Goal: Task Accomplishment & Management: Complete application form

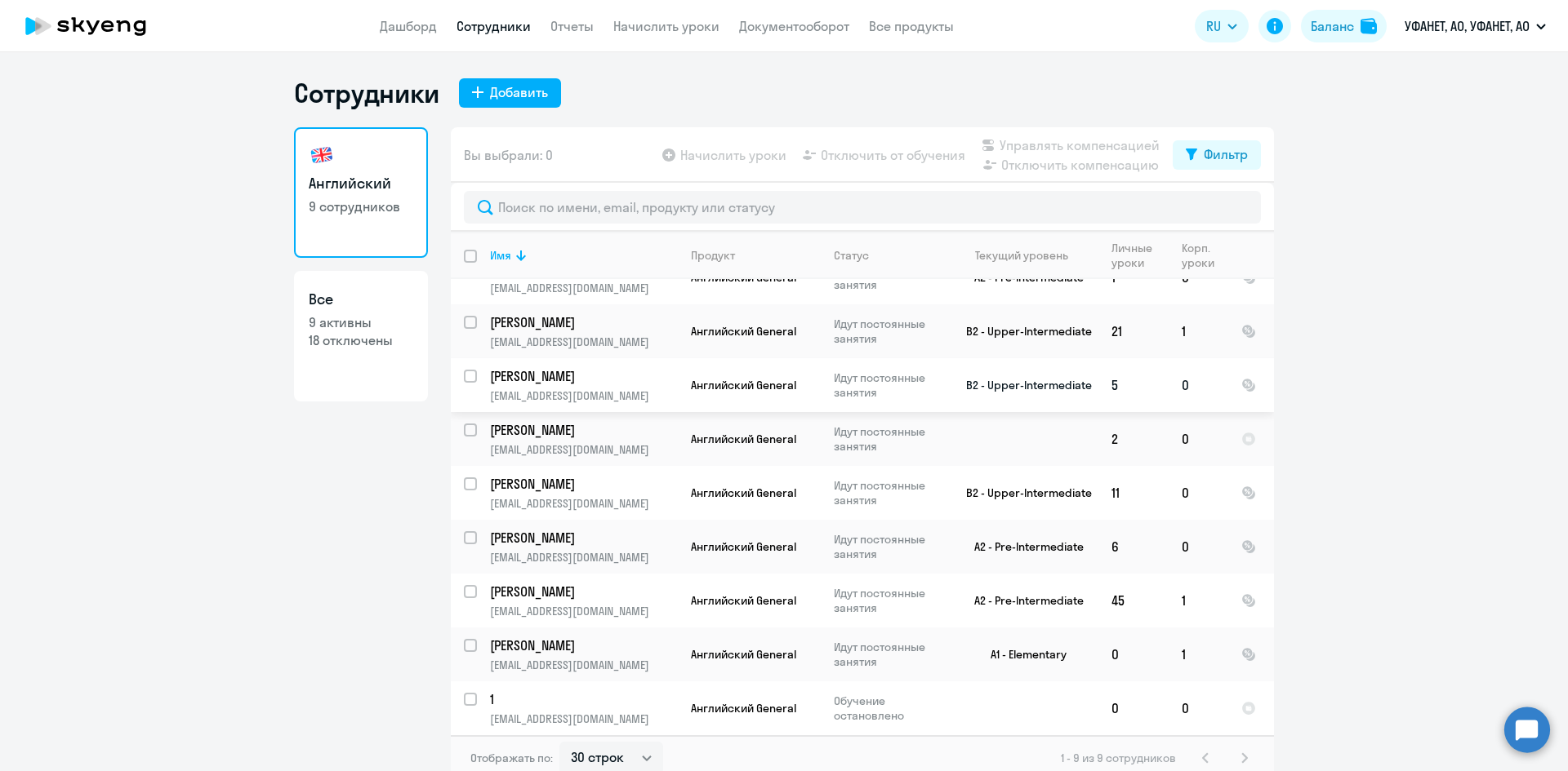
scroll to position [10, 0]
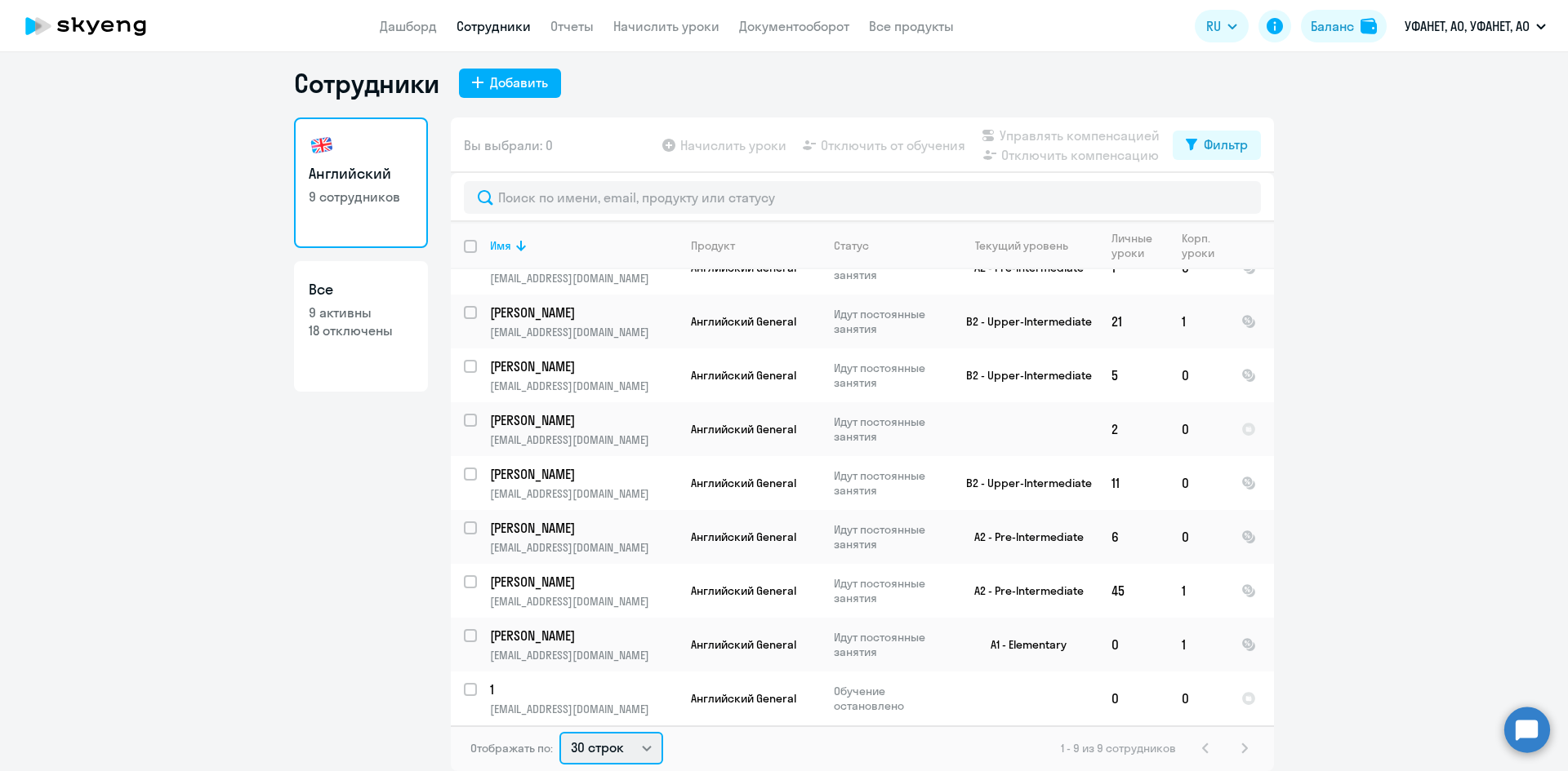
click at [622, 746] on select "30 строк 50 строк 100 строк" at bounding box center [611, 748] width 104 height 32
select select "50"
click at [560, 732] on select "30 строк 50 строк 100 строк" at bounding box center [611, 748] width 104 height 32
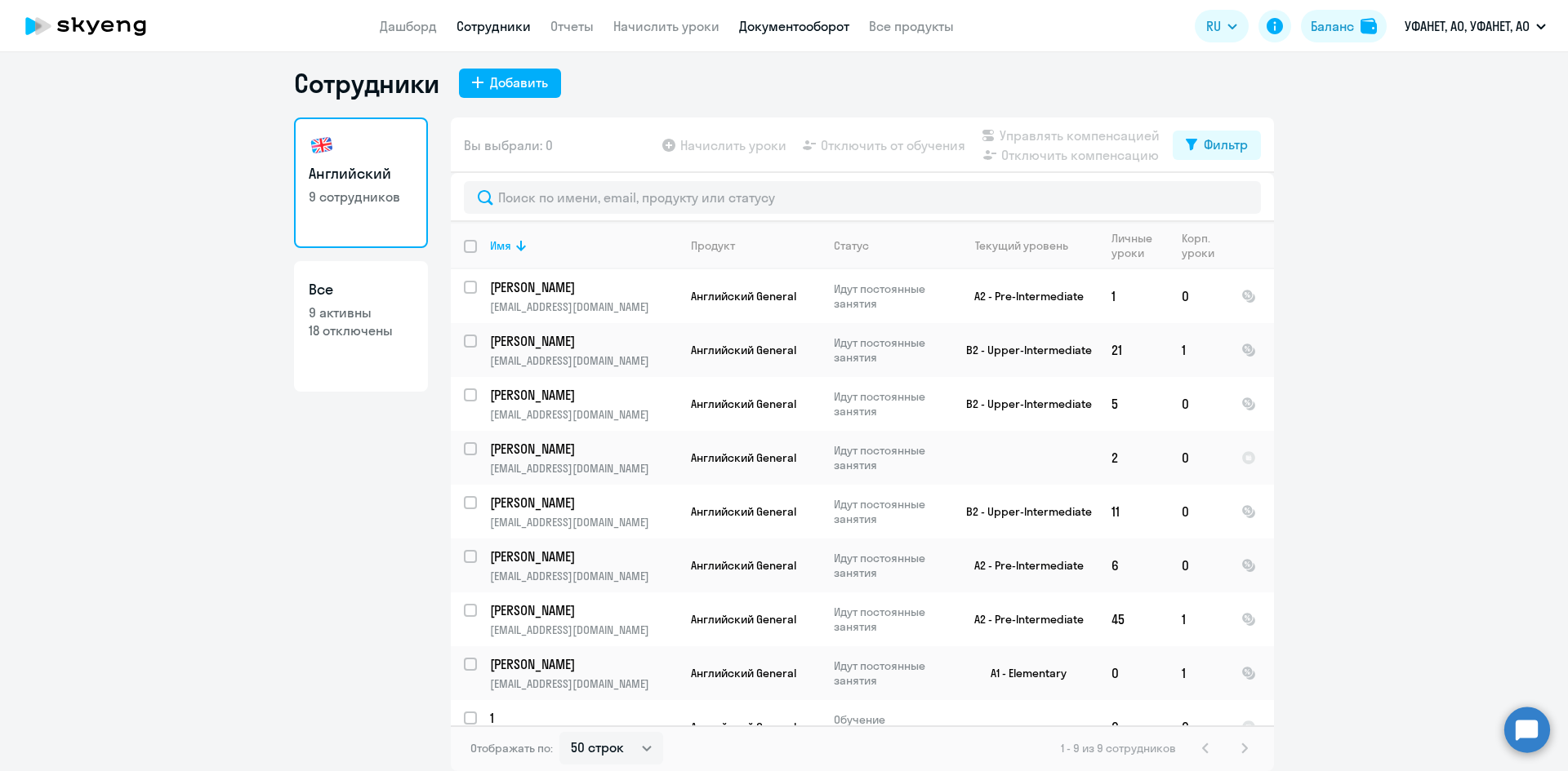
click at [797, 24] on link "Документооборот" at bounding box center [794, 26] width 110 height 16
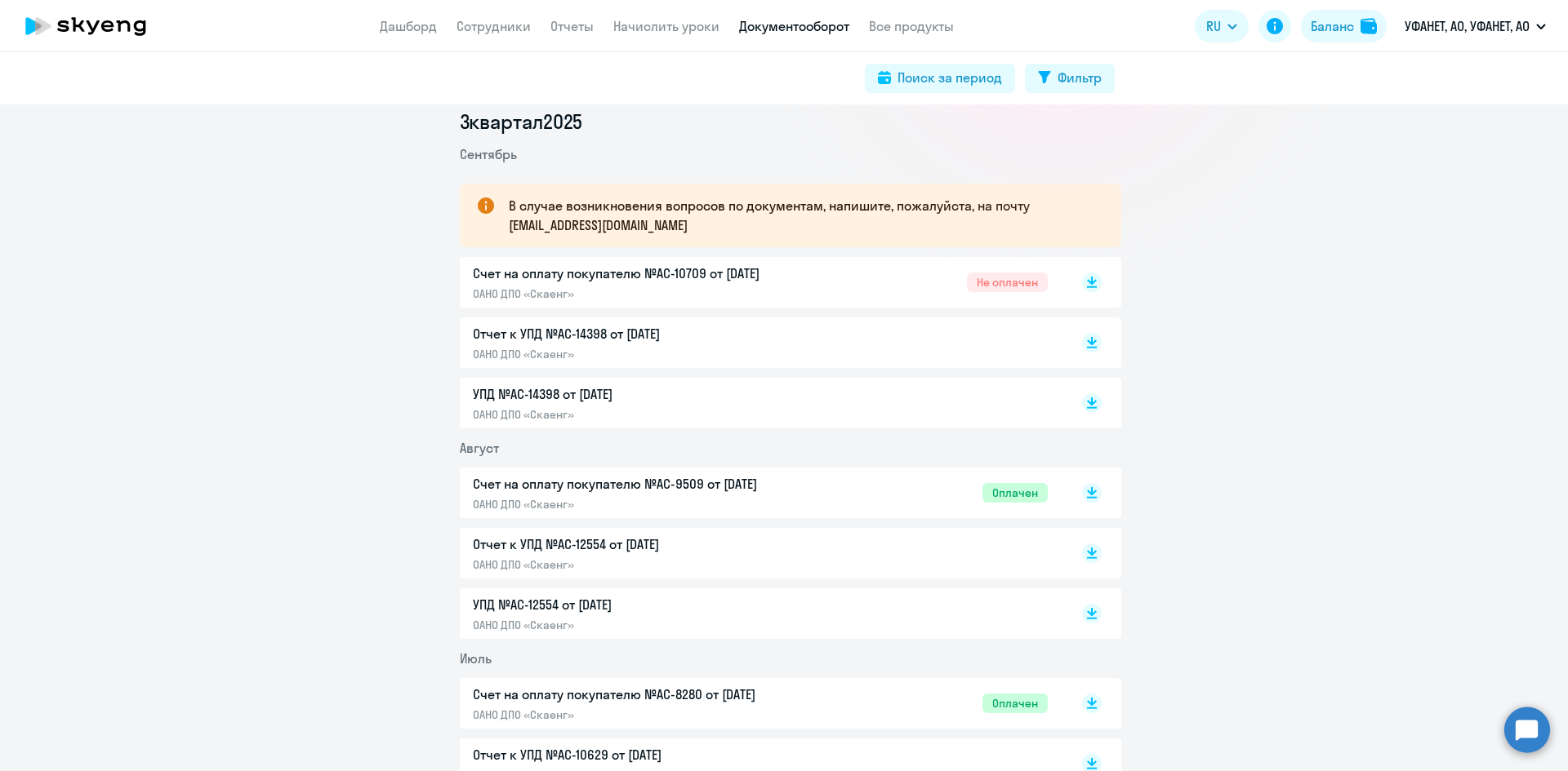
scroll to position [245, 0]
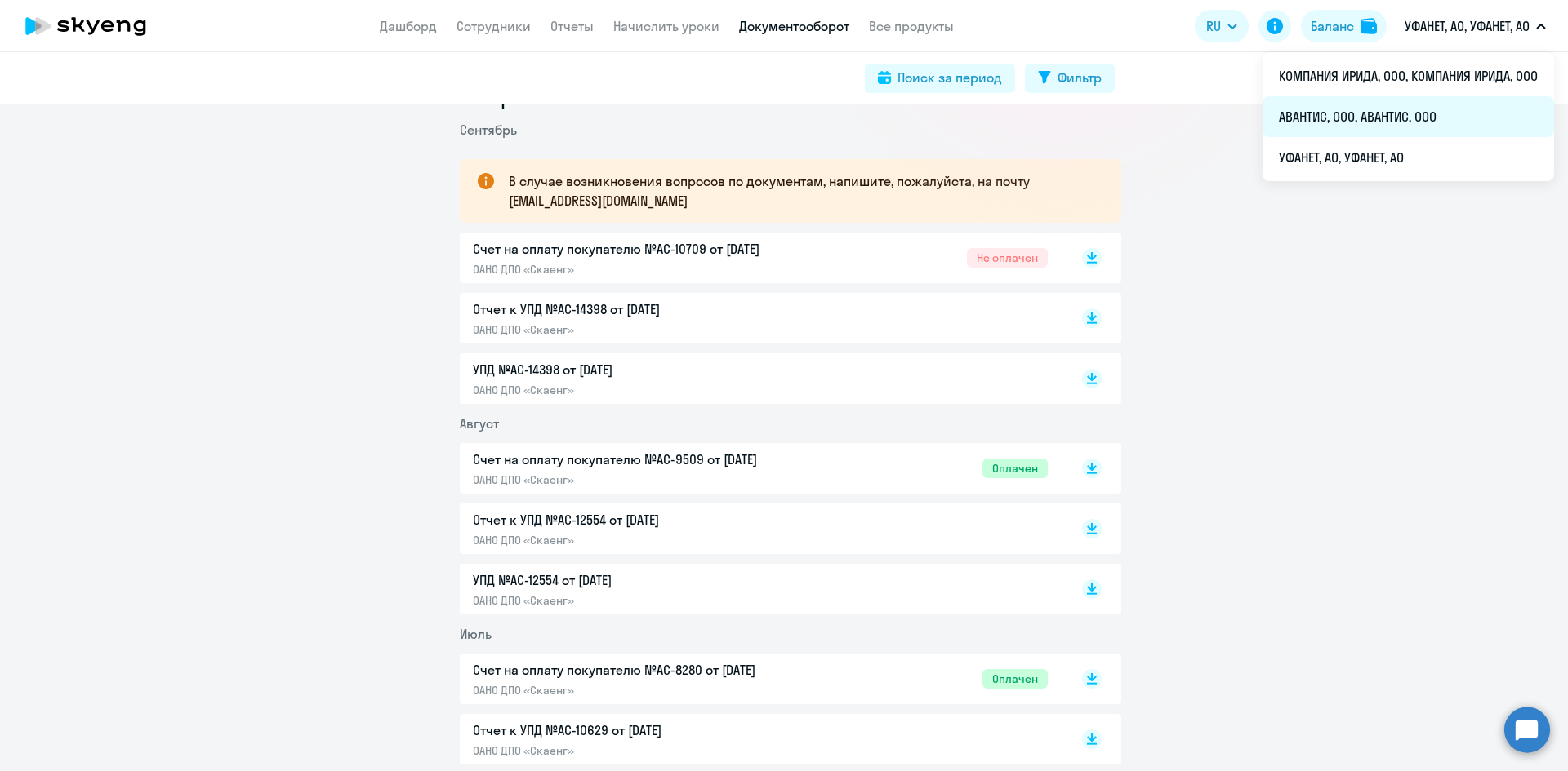
click at [1372, 115] on li "АВАНТИС, ООО, АВАНТИС, ООО" at bounding box center [1408, 116] width 291 height 41
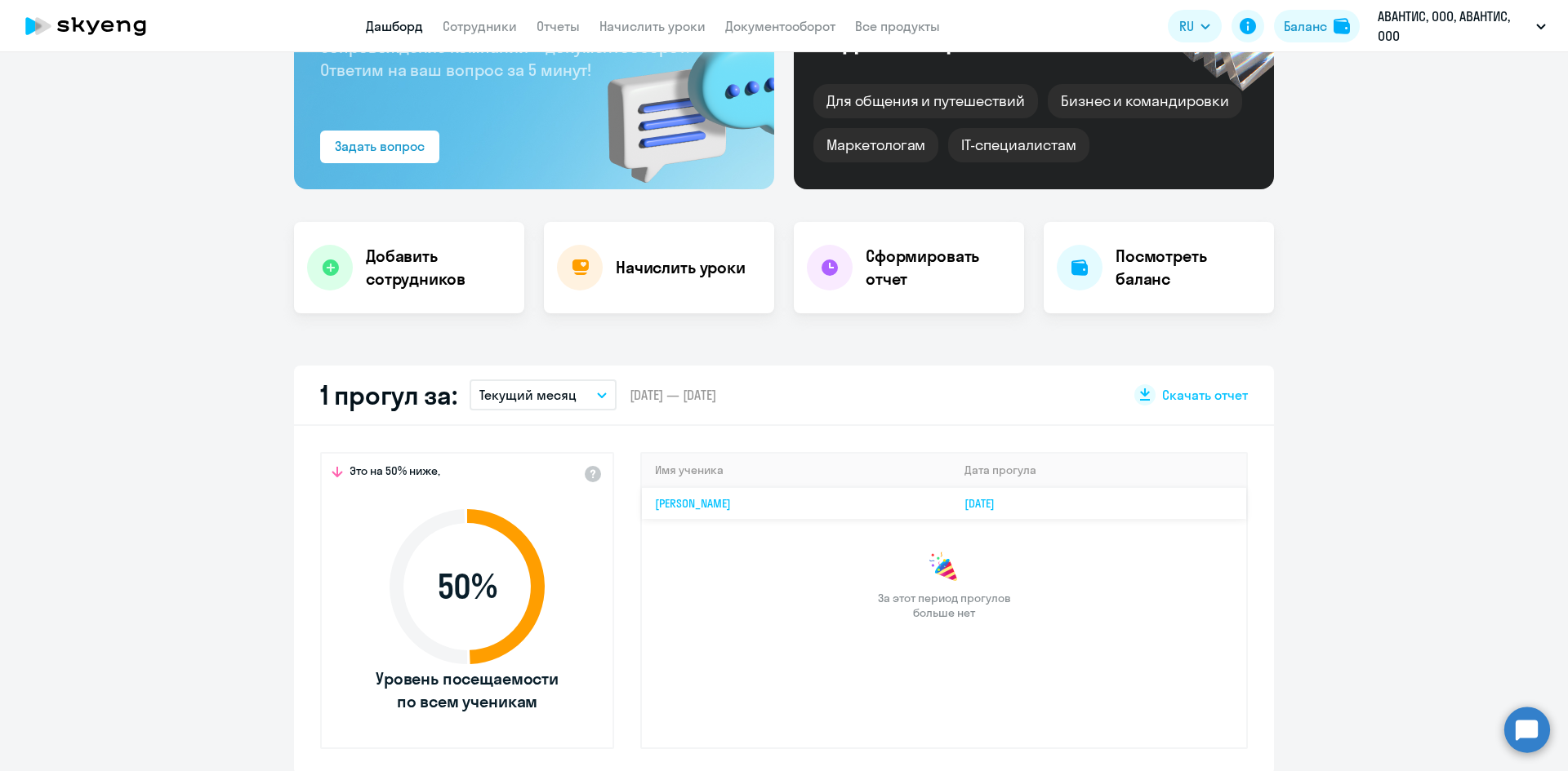
scroll to position [326, 0]
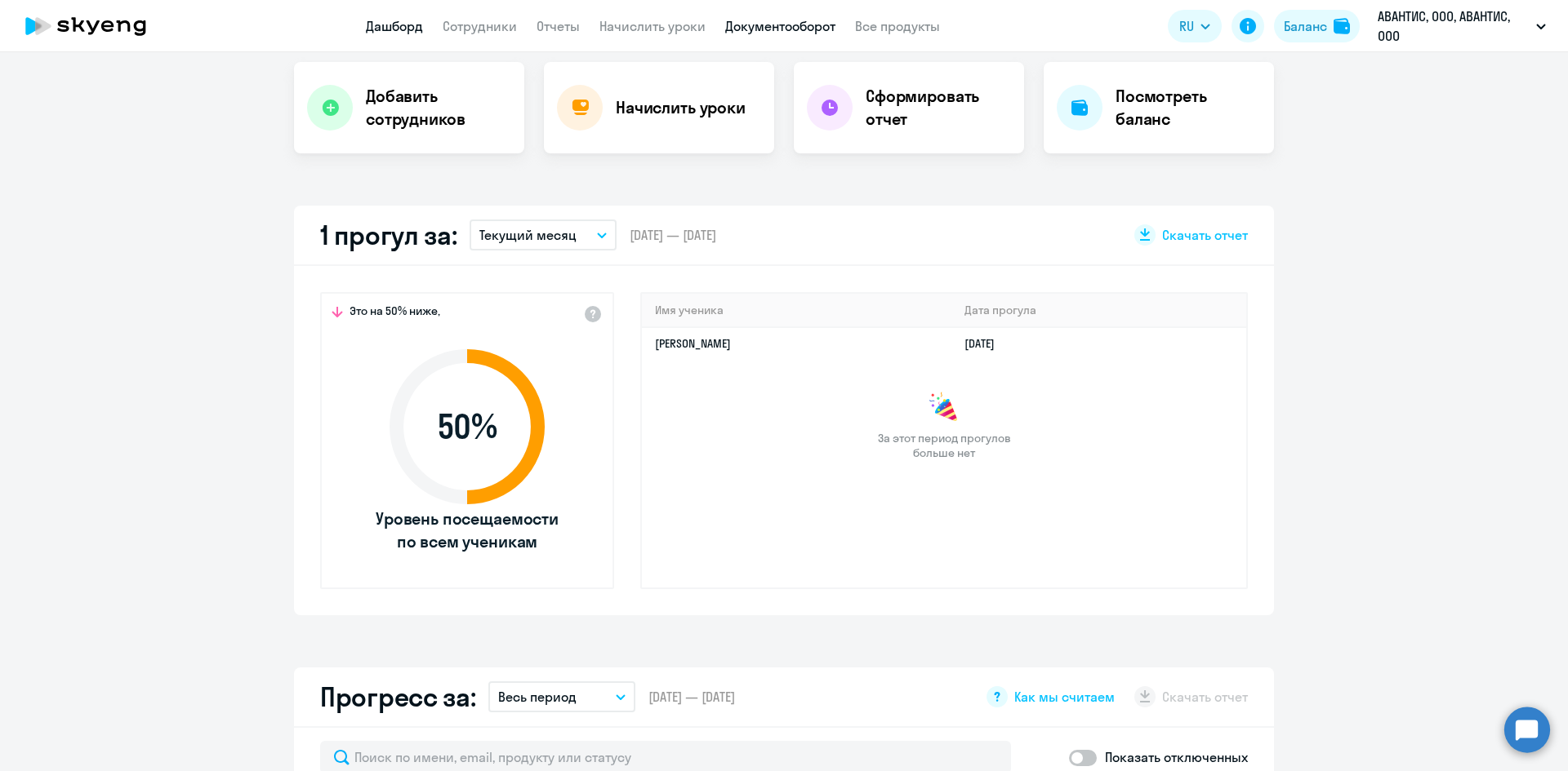
click at [764, 23] on link "Документооборот" at bounding box center [780, 26] width 110 height 16
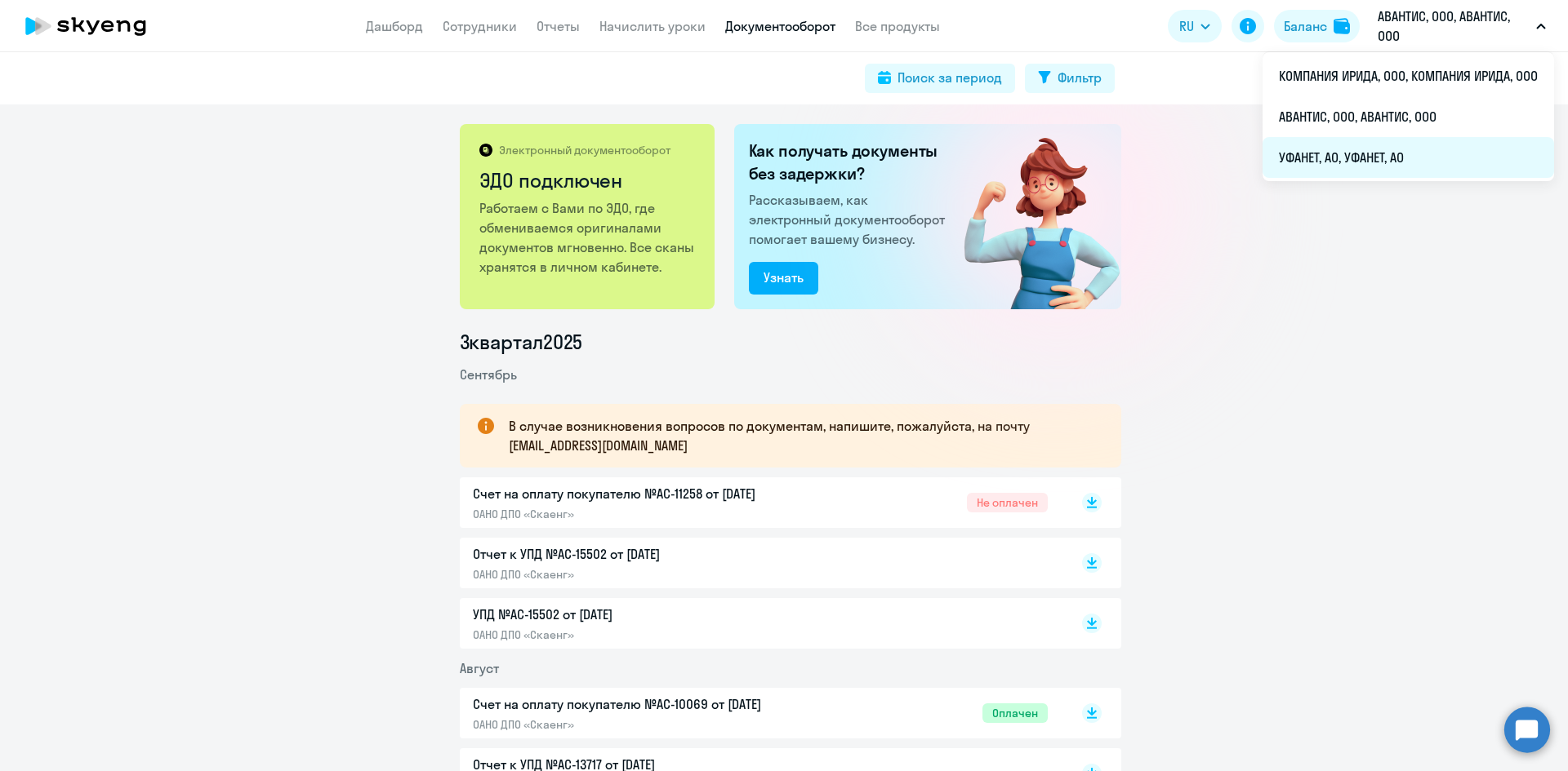
click at [1309, 155] on li "УФАНЕТ, АО, УФАНЕТ, АО" at bounding box center [1408, 157] width 291 height 41
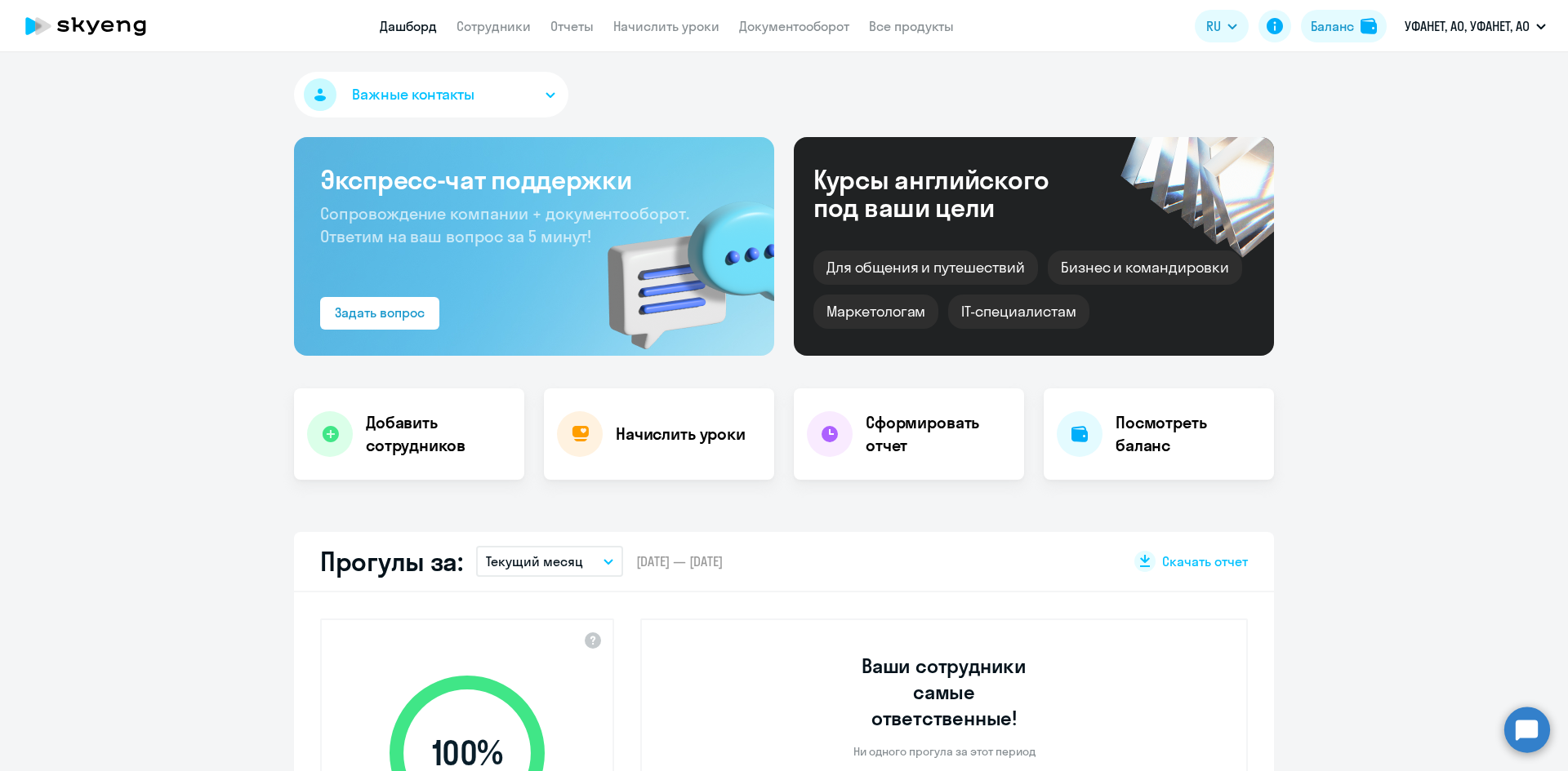
select select "30"
drag, startPoint x: 500, startPoint y: 22, endPoint x: 500, endPoint y: 42, distance: 20.0
click at [500, 22] on link "Сотрудники" at bounding box center [494, 26] width 74 height 16
select select "30"
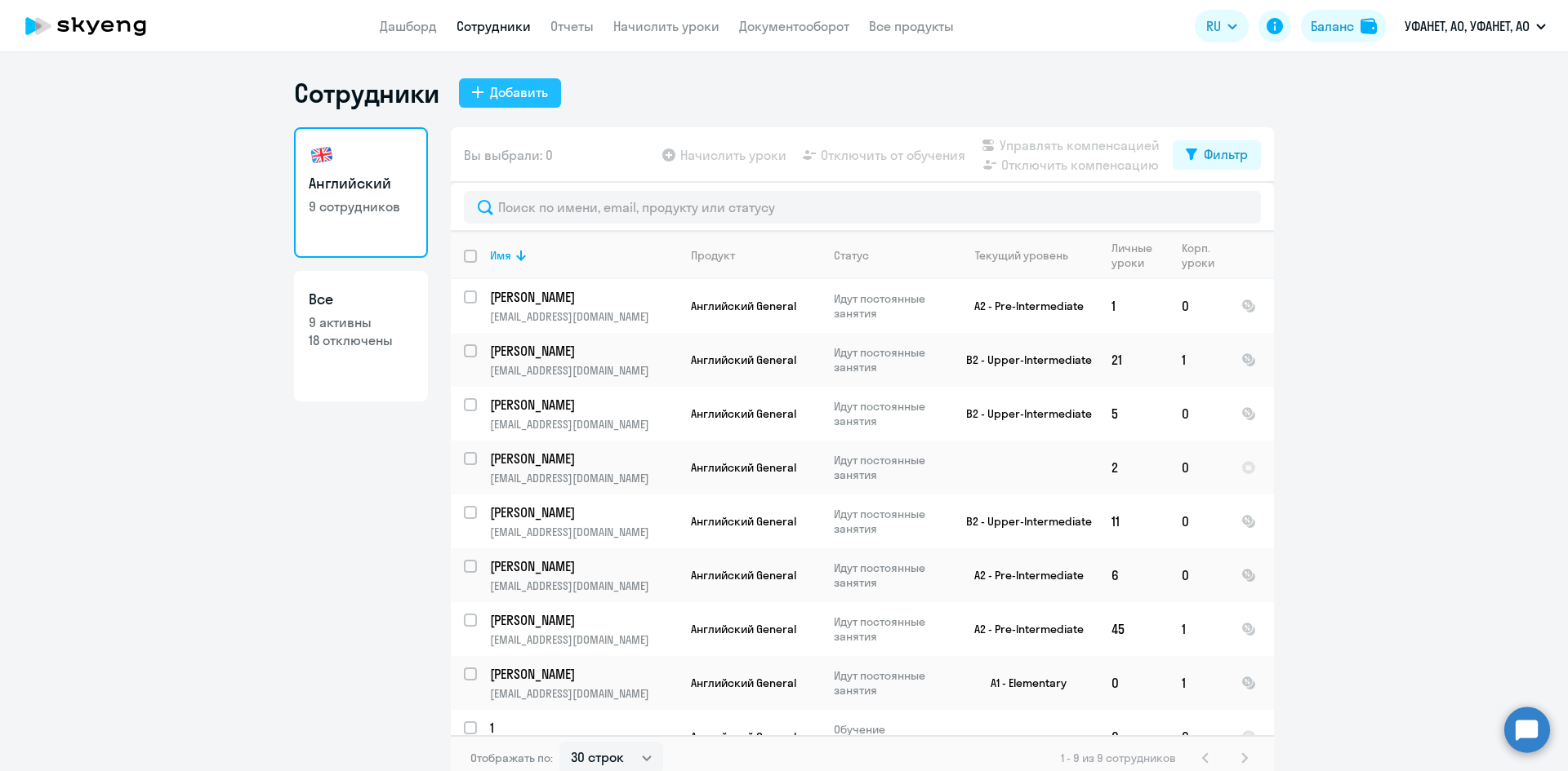
click at [492, 91] on div "Добавить" at bounding box center [519, 93] width 58 height 20
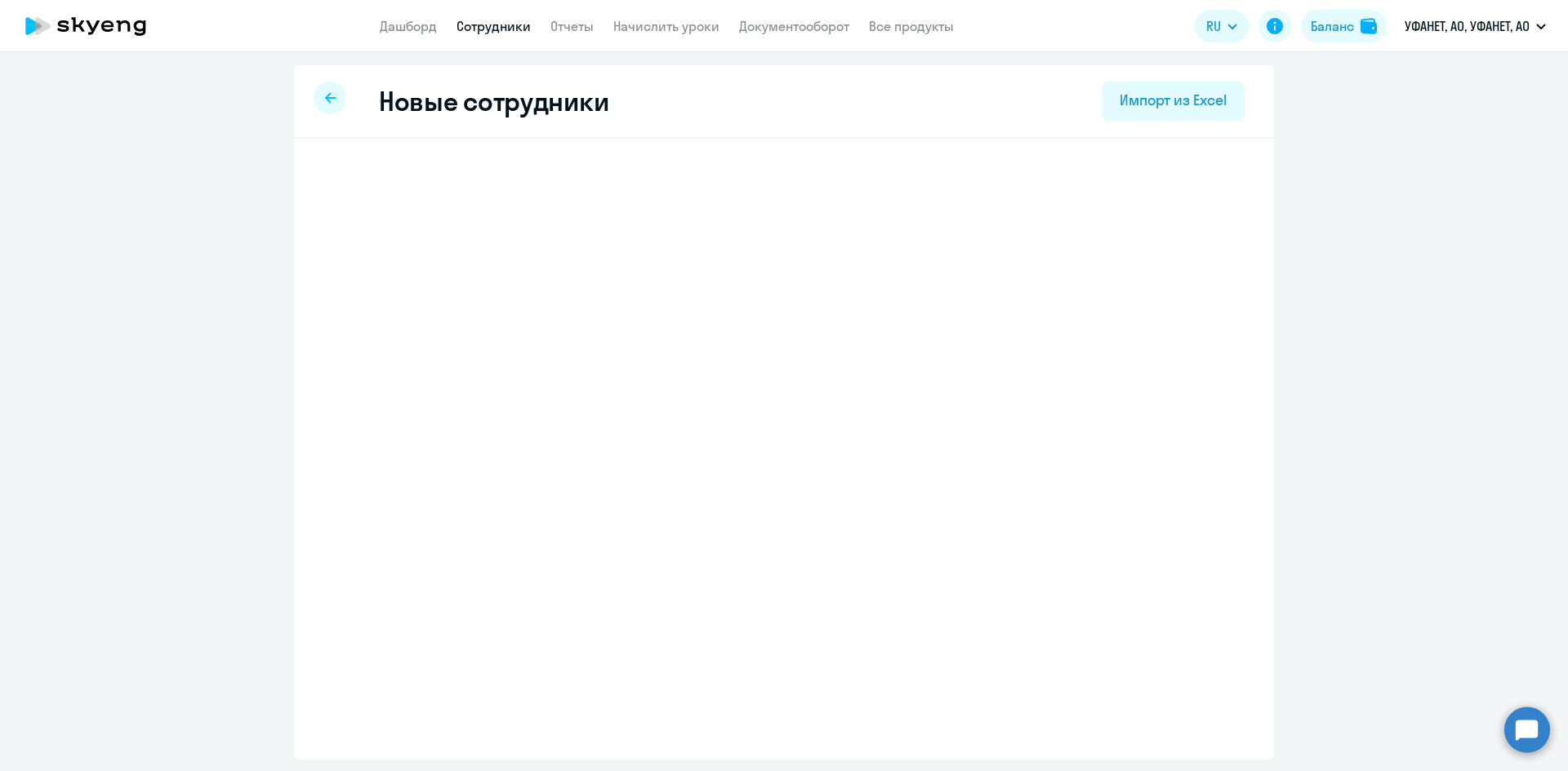
select select "english_adult_not_native_speaker"
select select "5"
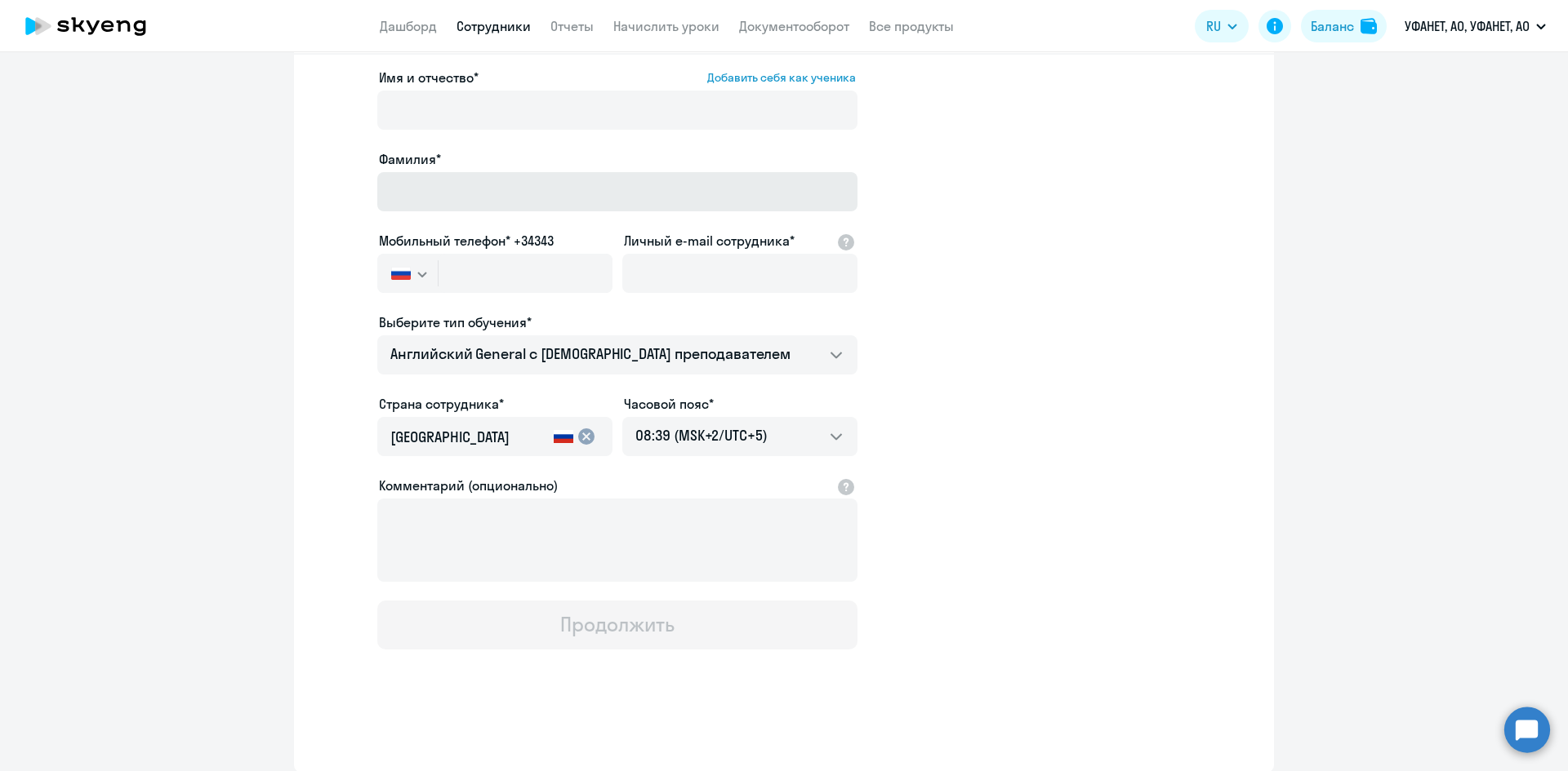
scroll to position [3, 0]
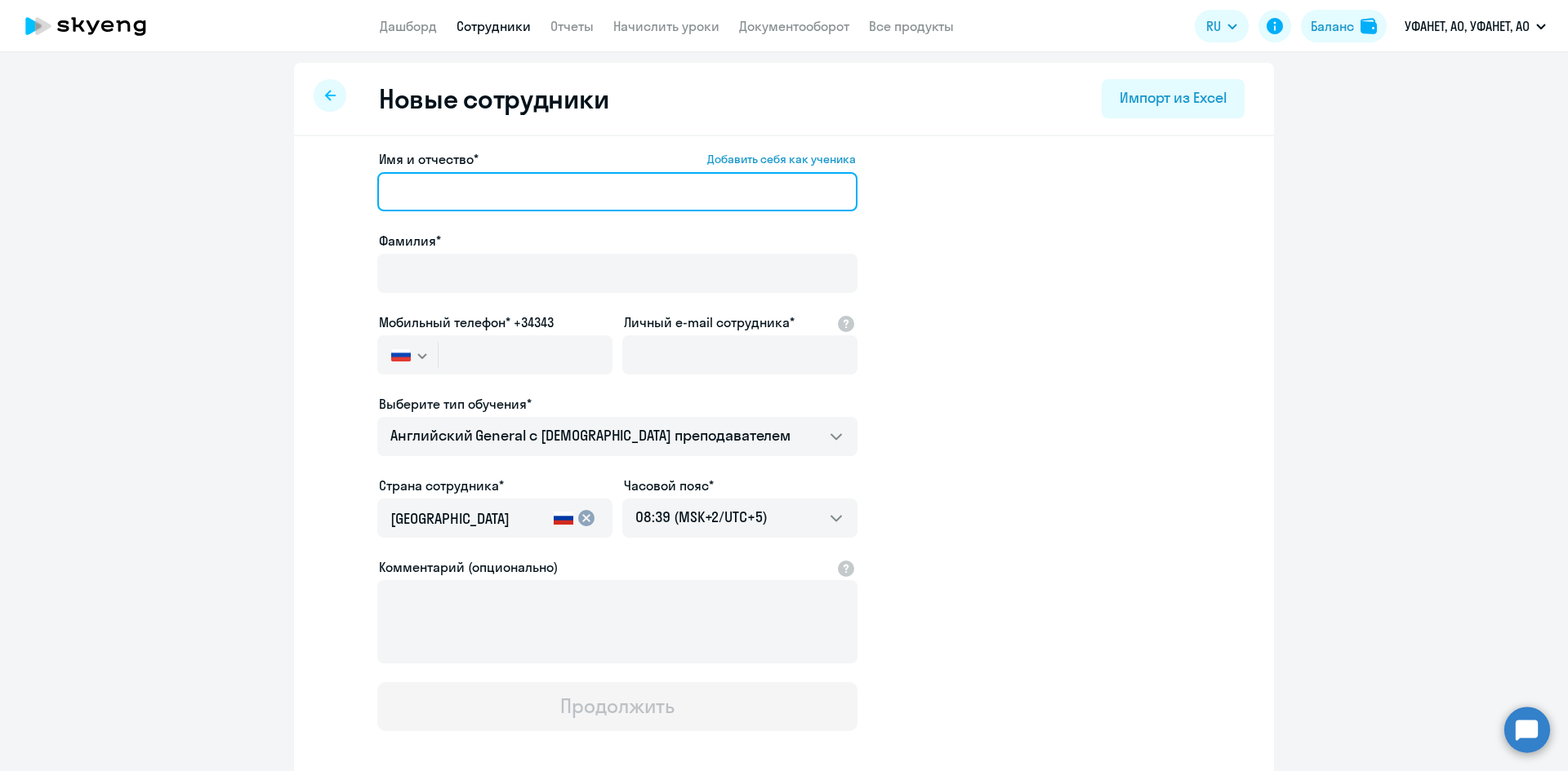
click at [469, 193] on input "Имя и отчество* Добавить себя как ученика" at bounding box center [617, 191] width 480 height 39
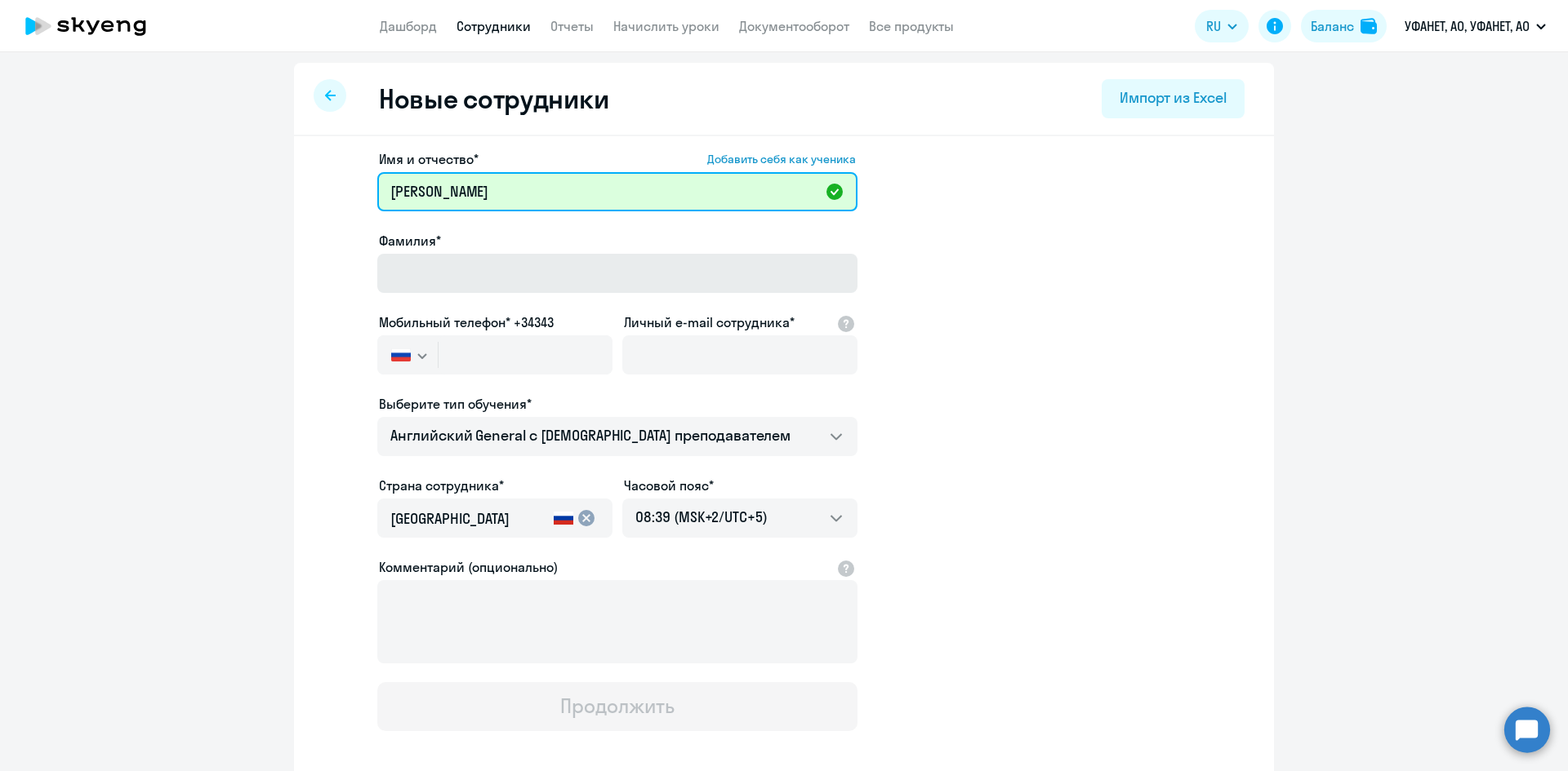
type input "[PERSON_NAME]"
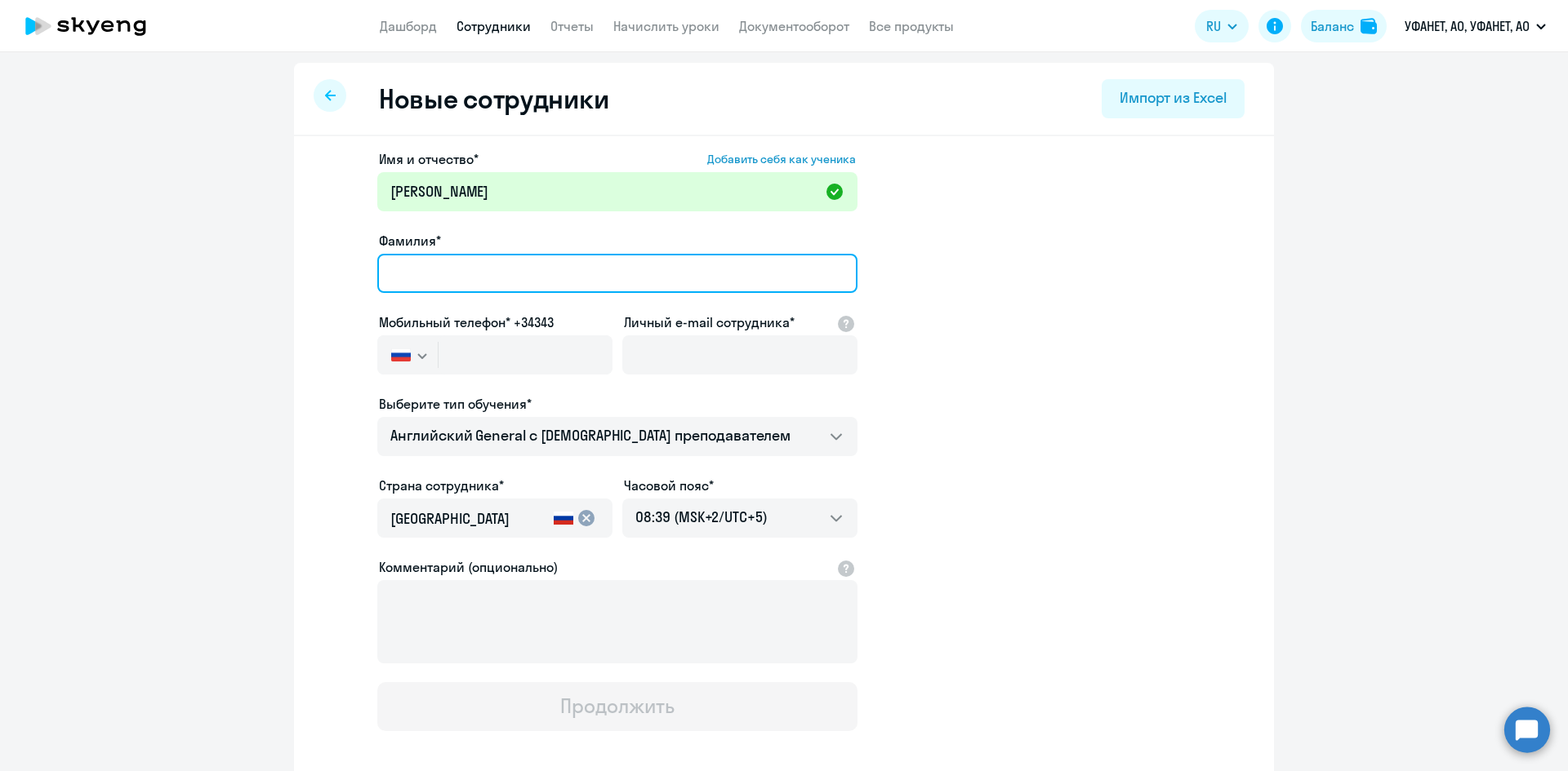
click at [470, 272] on input "Фамилия*" at bounding box center [617, 273] width 480 height 39
type input "[PERSON_NAME]"
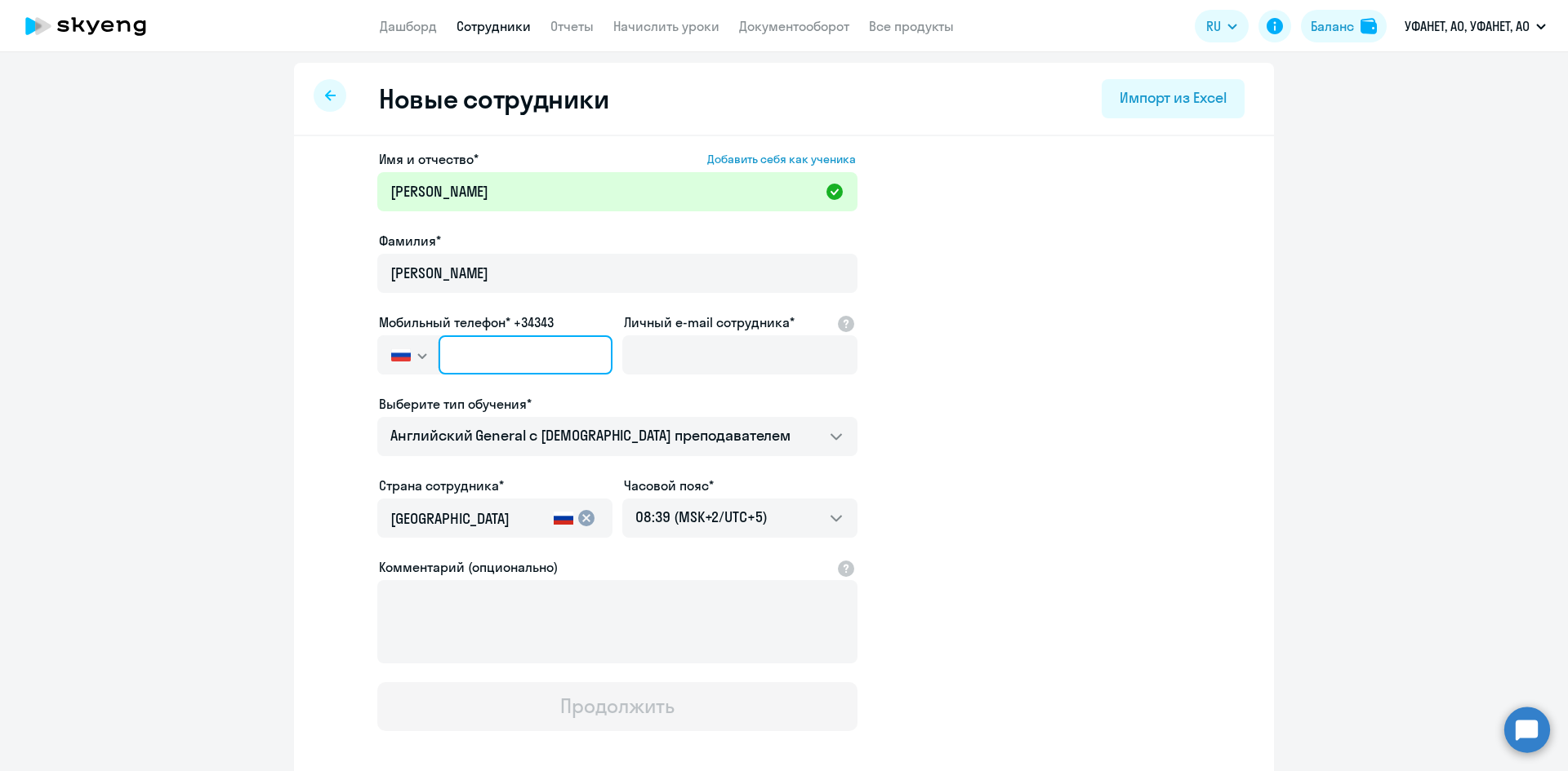
click at [469, 350] on input "text" at bounding box center [525, 354] width 174 height 39
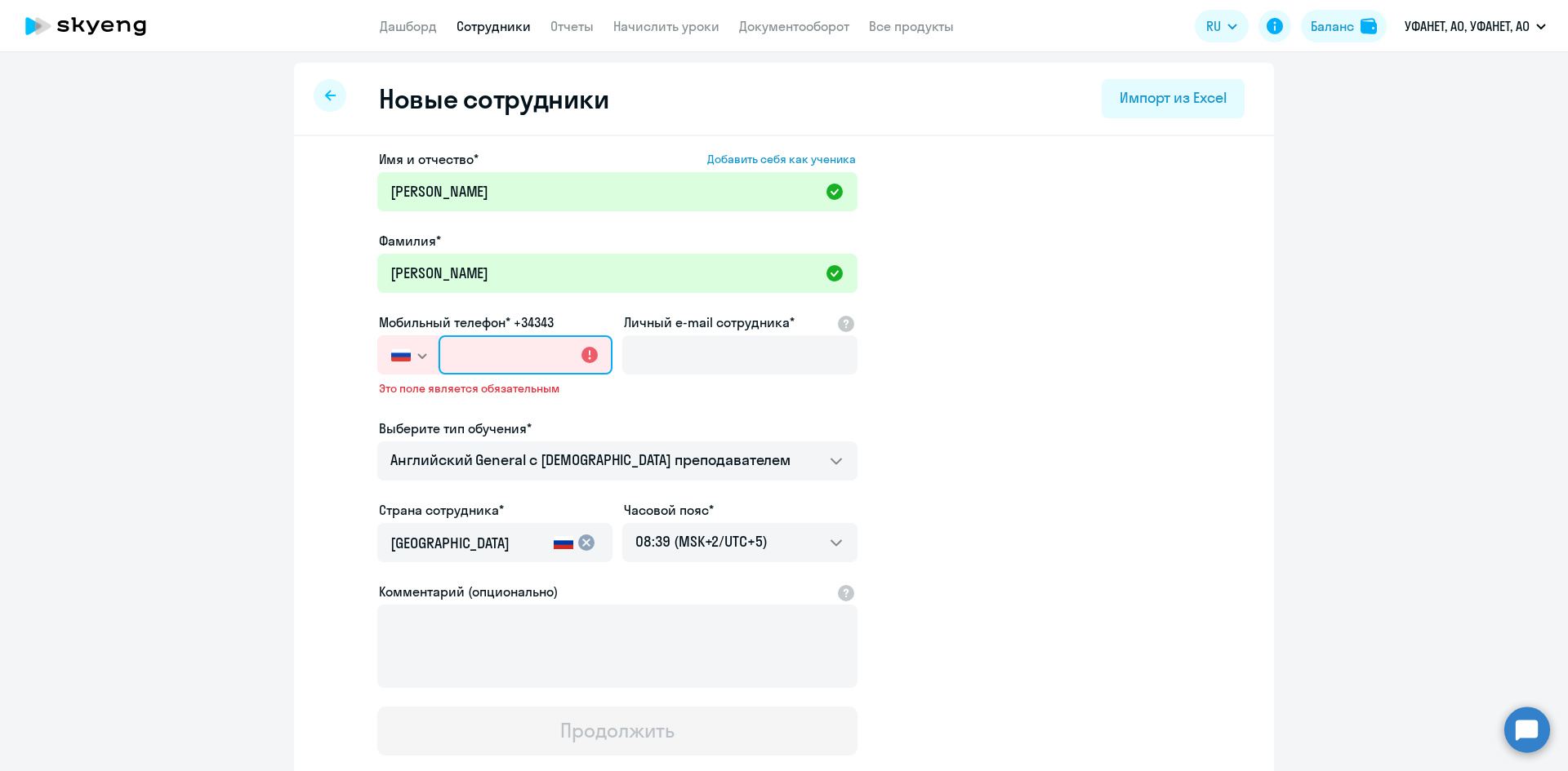
paste input "[PHONE_NUMBER]"
type input "[PHONE_NUMBER]"
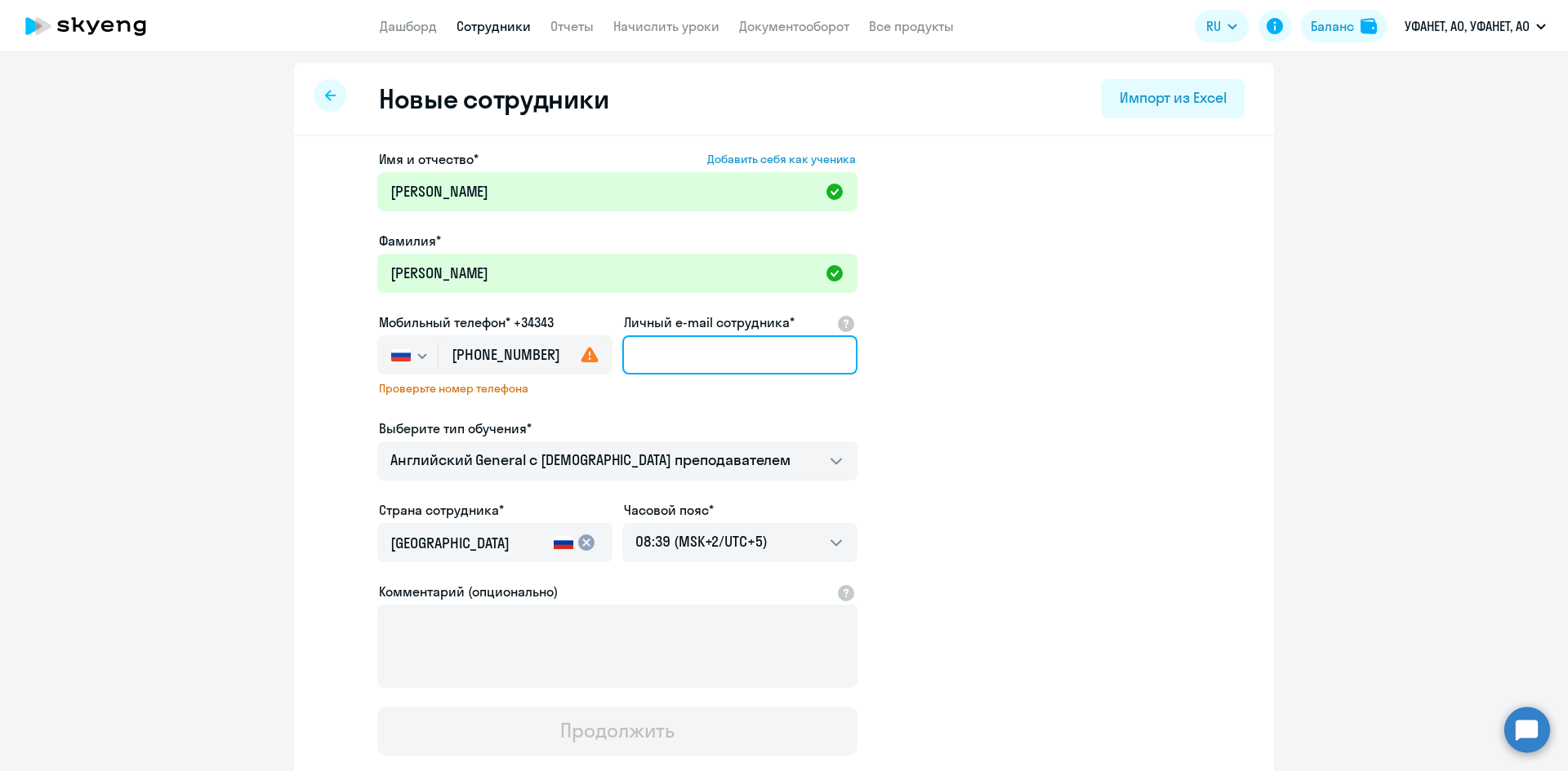
click at [696, 359] on input "Личный e-mail сотрудника*" at bounding box center [739, 354] width 235 height 39
paste input "[EMAIL_ADDRESS][DOMAIN_NAME]"
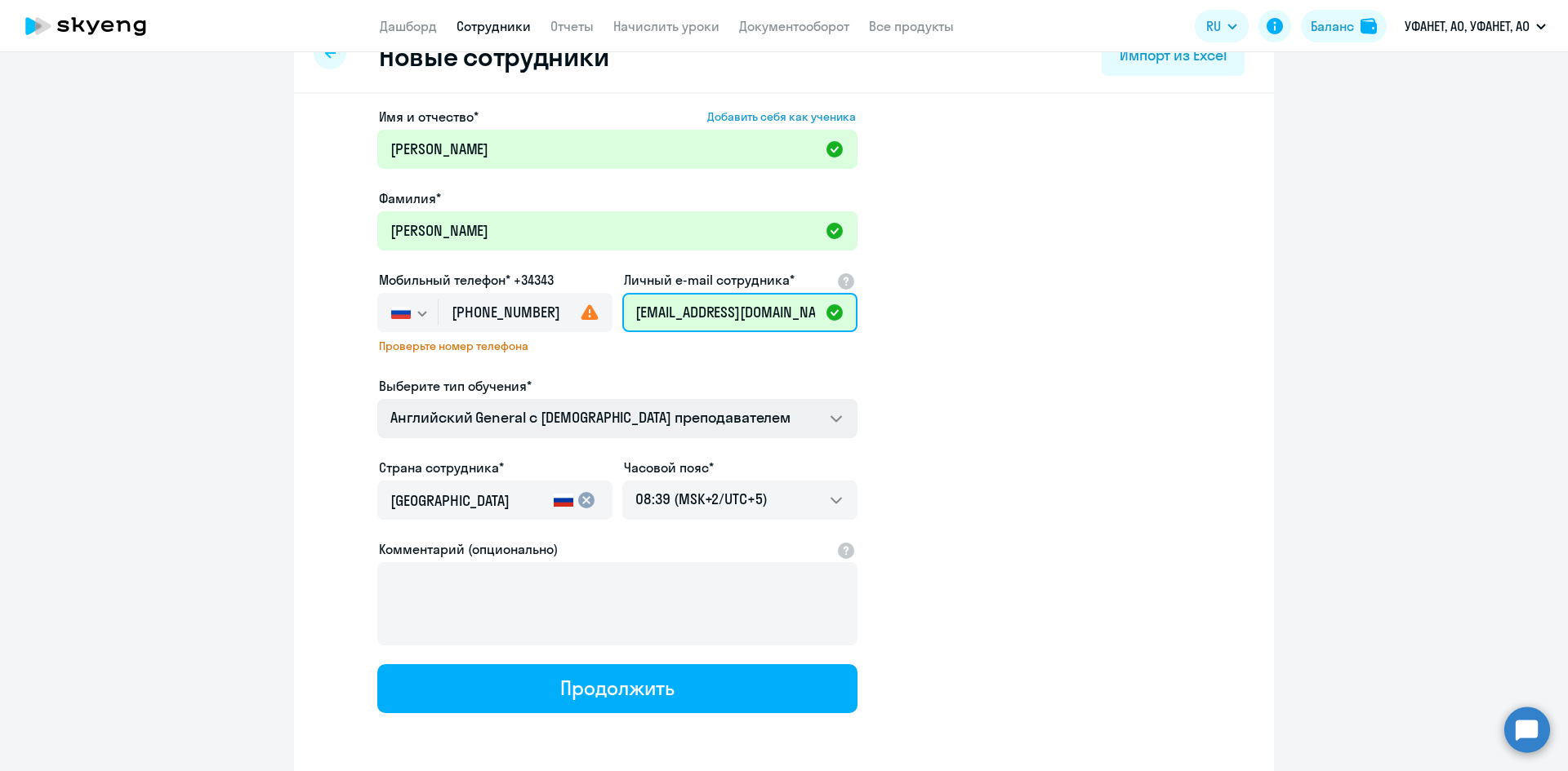
scroll to position [84, 0]
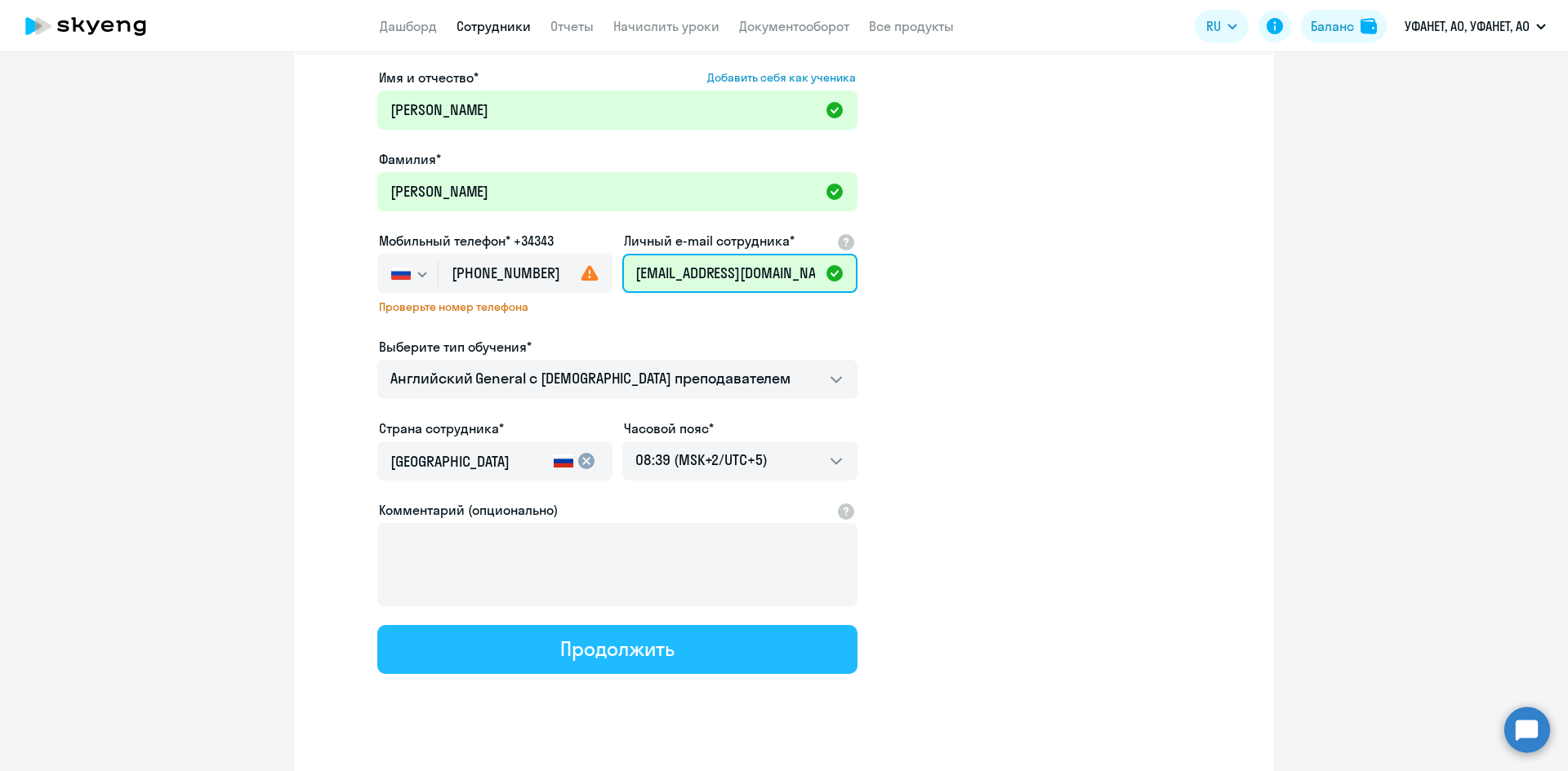
type input "[EMAIL_ADDRESS][DOMAIN_NAME]"
click at [615, 651] on div "Продолжить" at bounding box center [617, 649] width 114 height 26
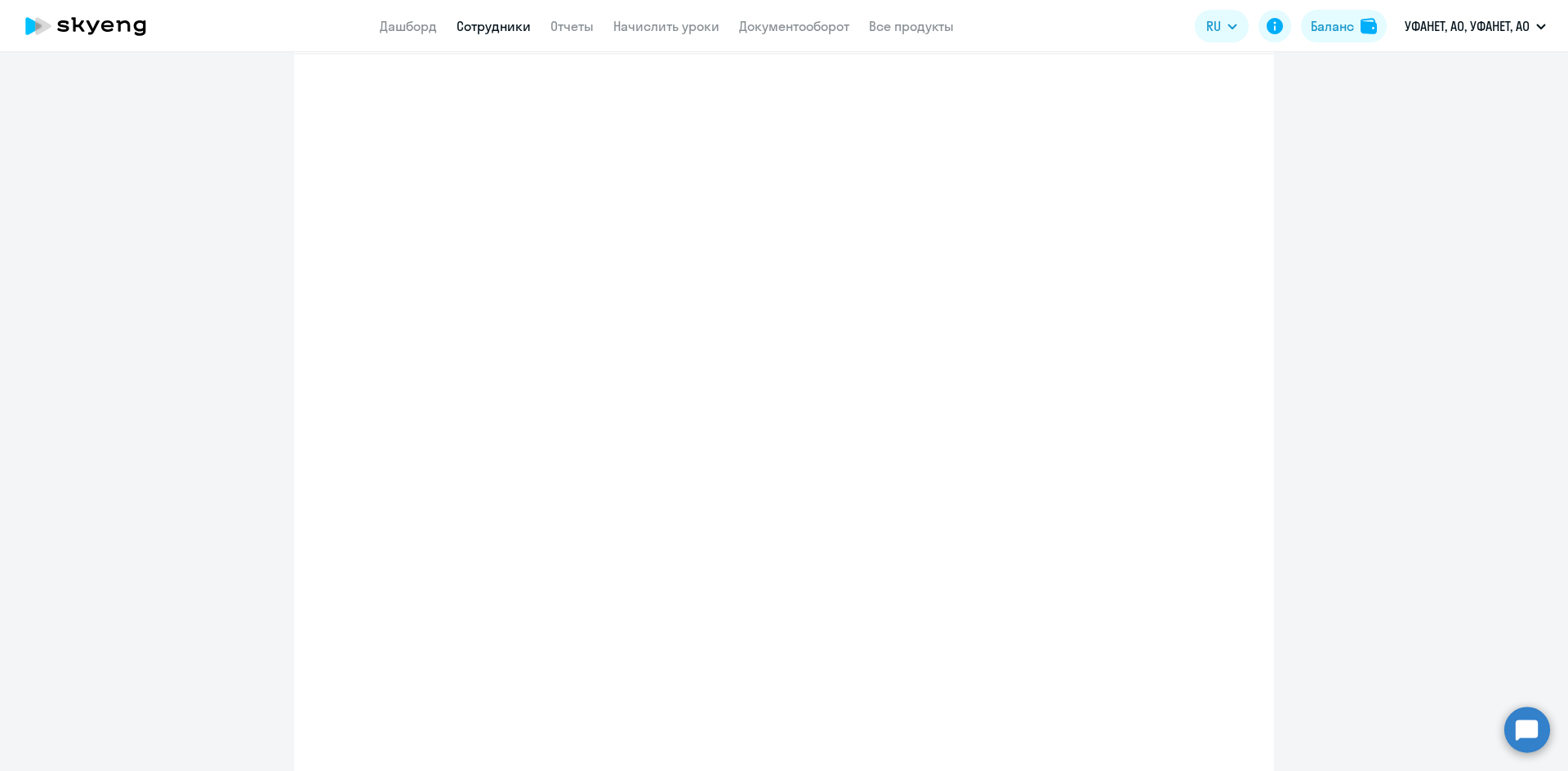
select select "english_adult_not_native_speaker"
select select "5"
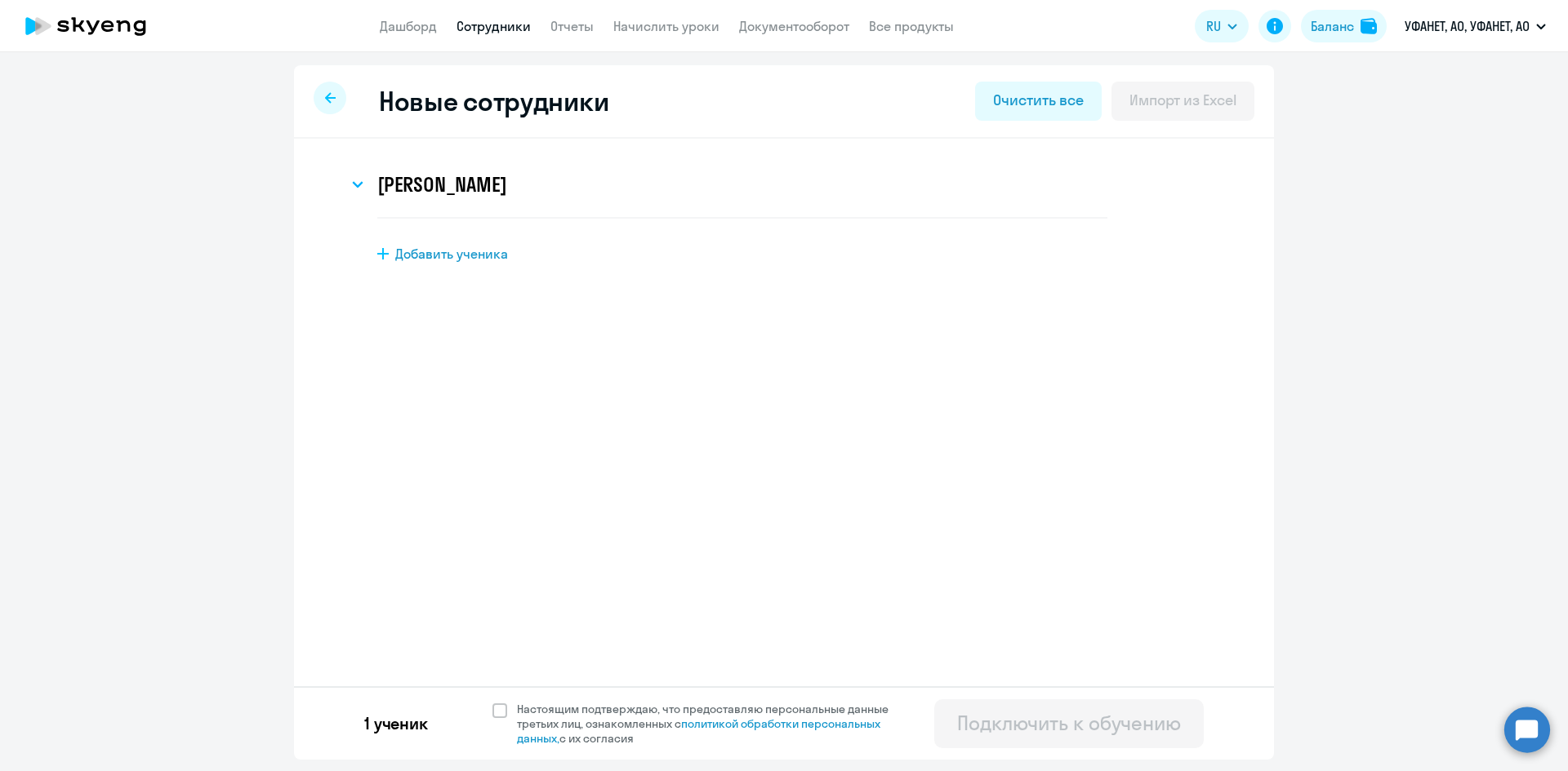
scroll to position [0, 0]
click at [497, 712] on span at bounding box center [499, 711] width 14 height 14
click at [492, 702] on input "Настоящим подтверждаю, что предоставляю персональные данные третьих лиц, ознако…" at bounding box center [492, 701] width 1 height 1
checkbox input "true"
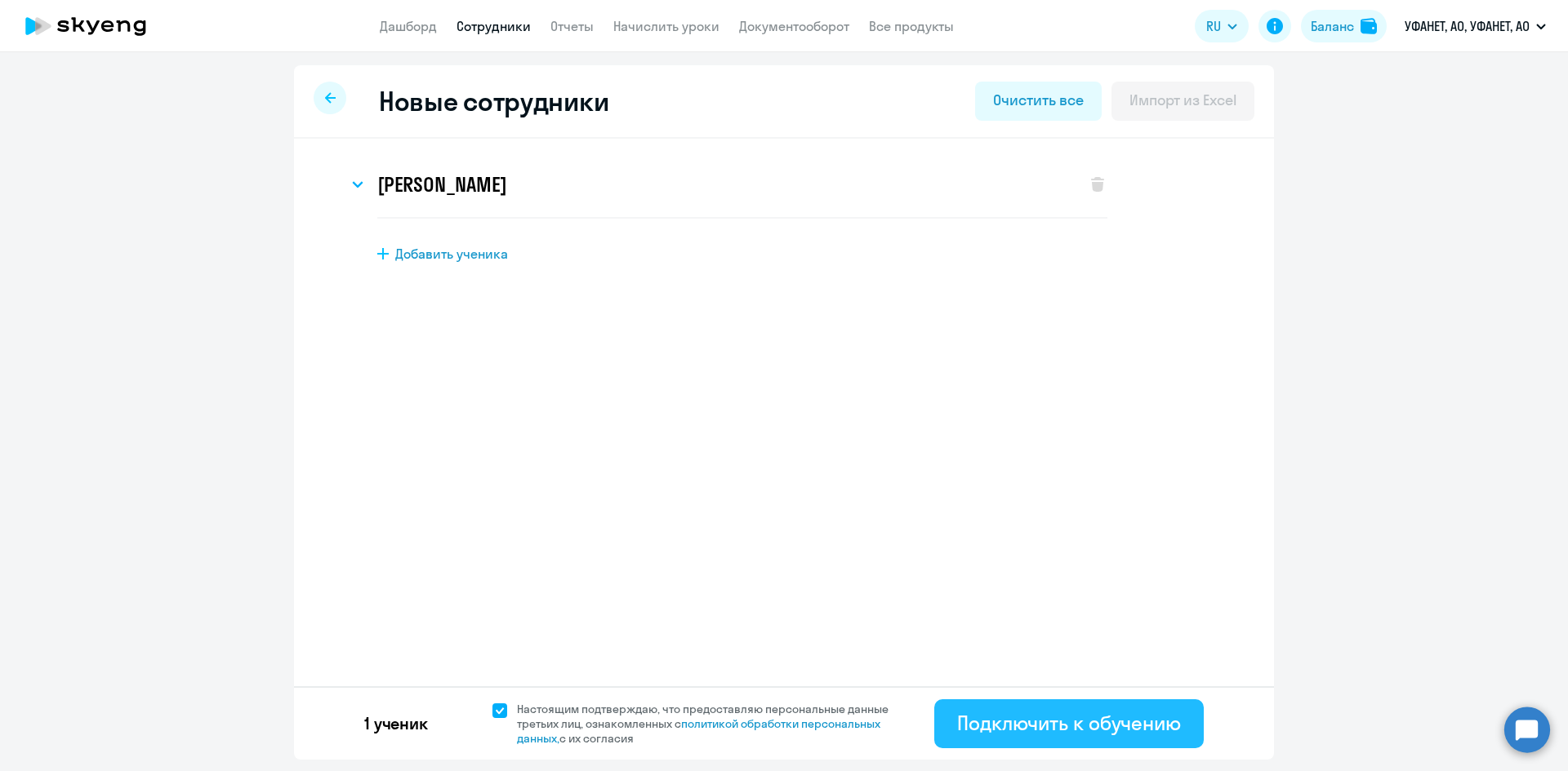
click at [994, 727] on div "Подключить к обучению" at bounding box center [1069, 722] width 223 height 26
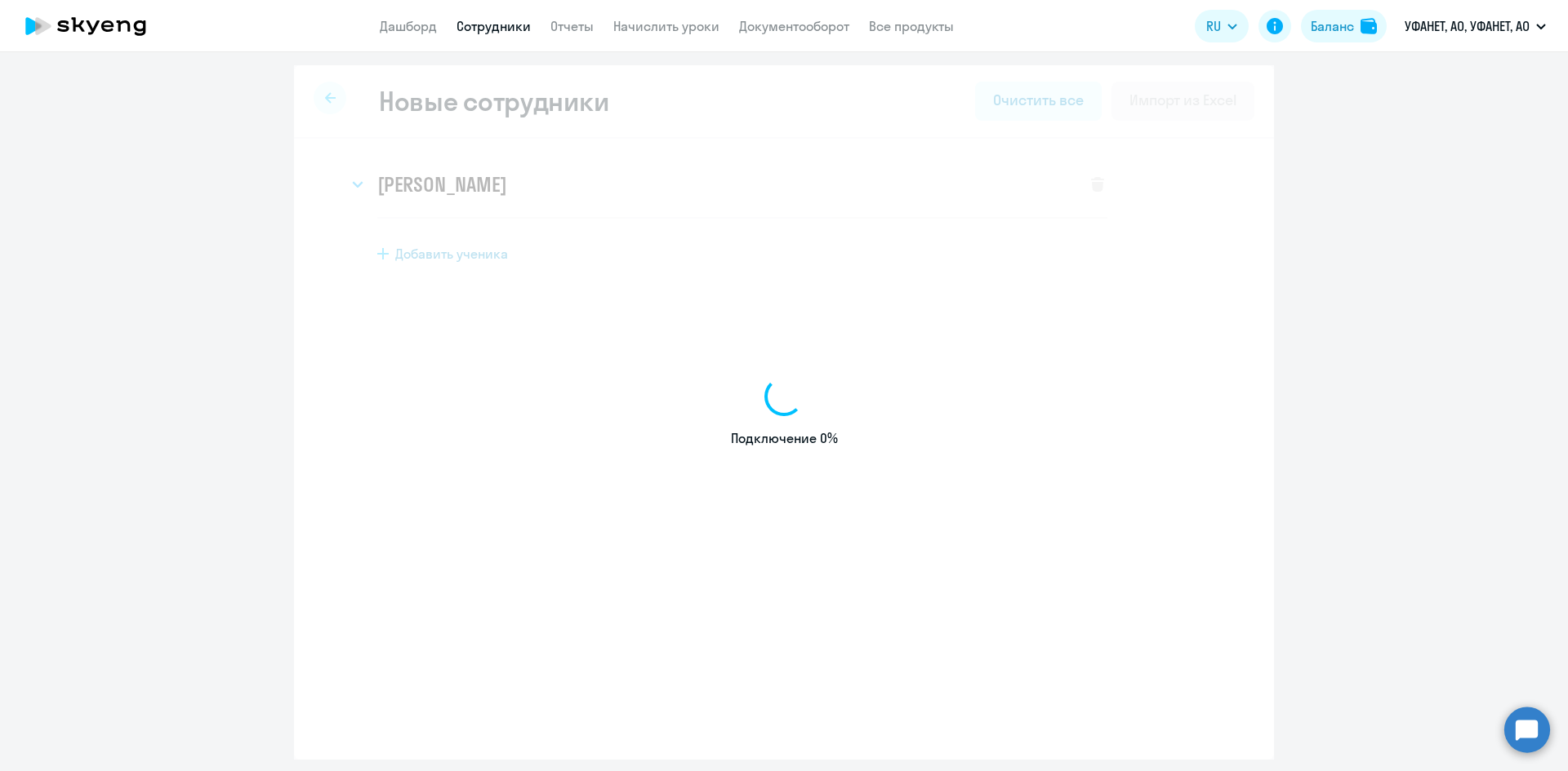
select select "english_adult_not_native_speaker"
select select "5"
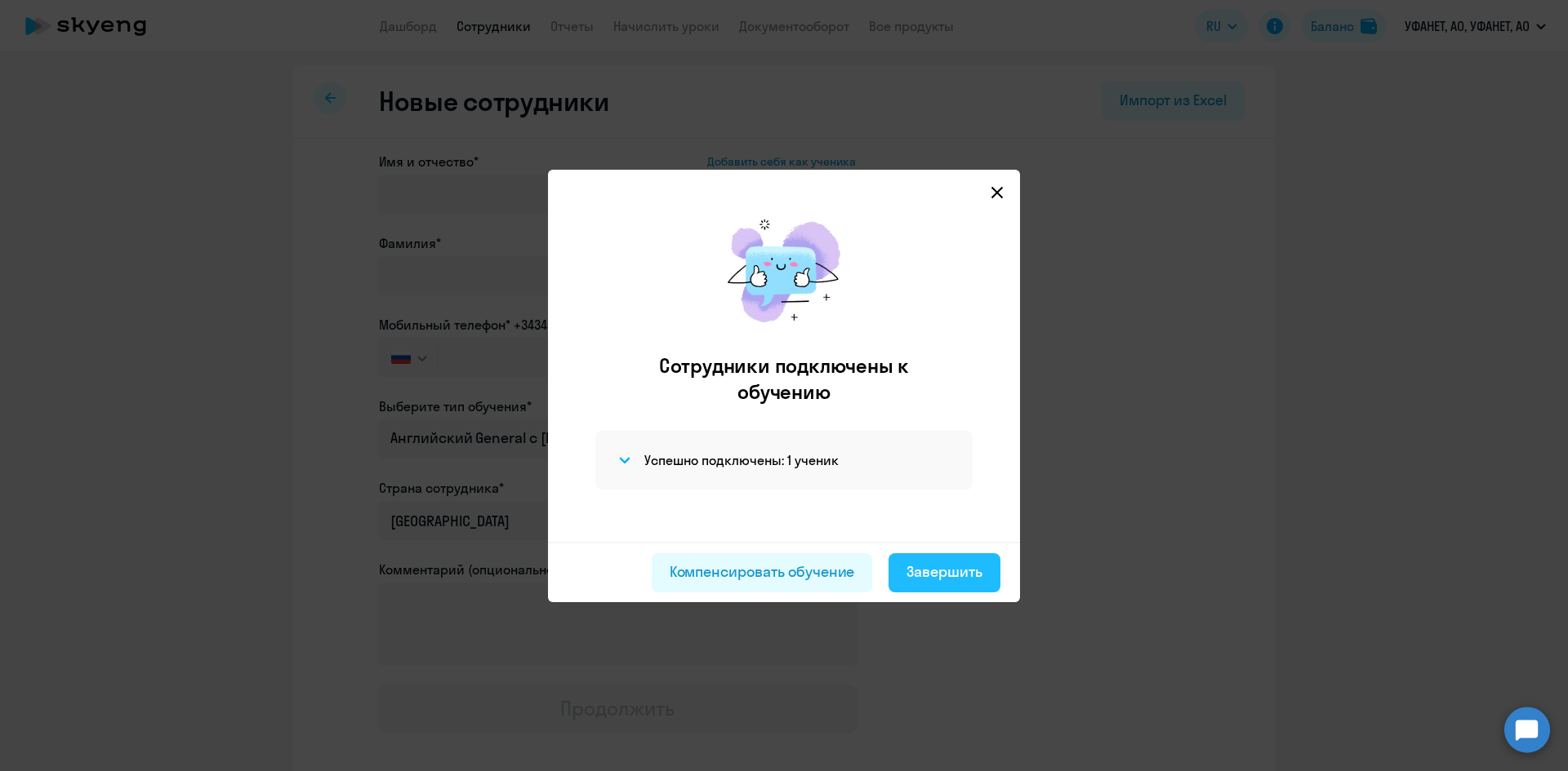
click at [921, 561] on div "Завершить" at bounding box center [944, 572] width 76 height 22
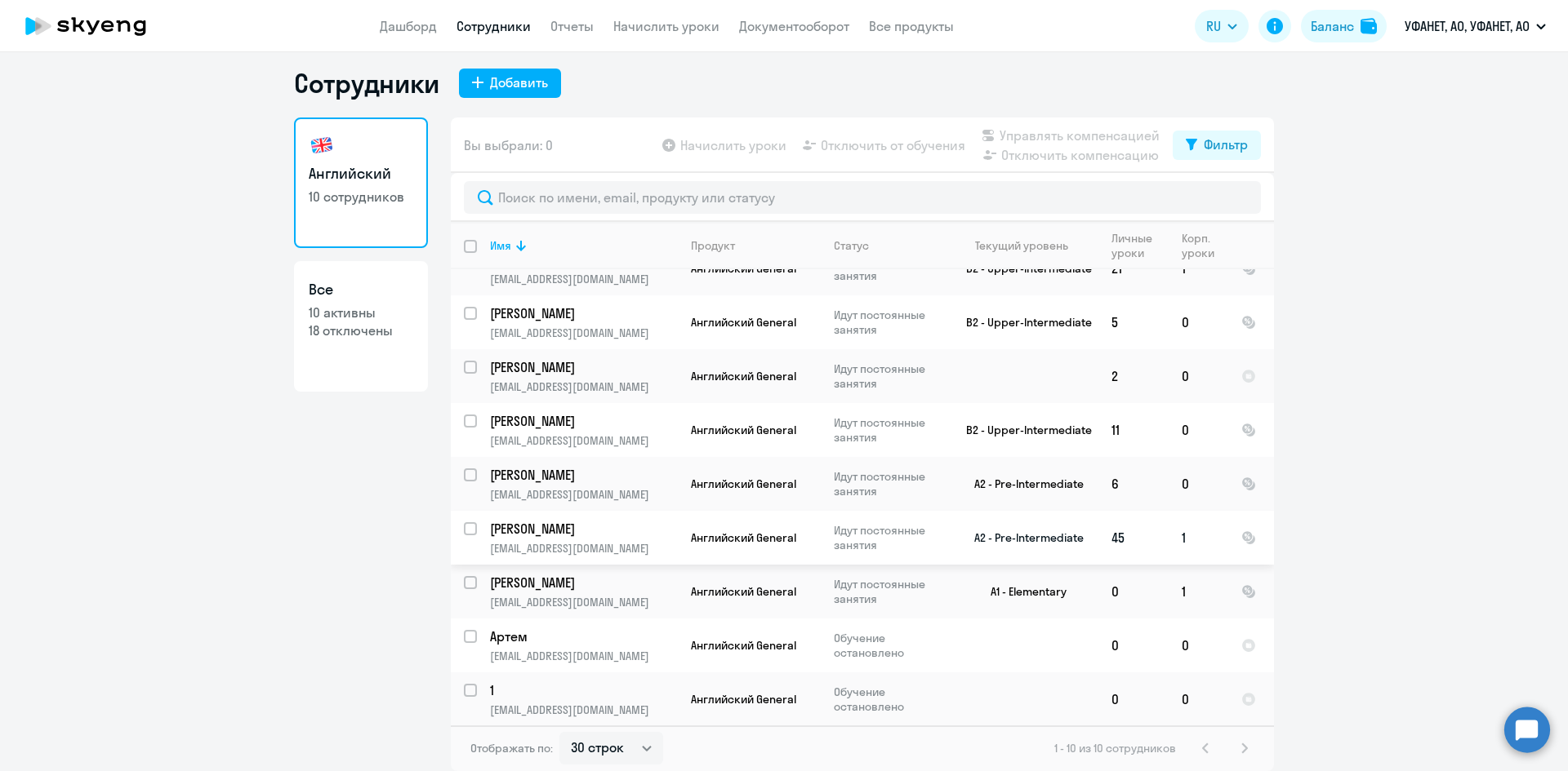
scroll to position [83, 0]
click at [630, 749] on select "30 строк 50 строк 100 строк" at bounding box center [611, 748] width 104 height 32
select select "50"
click at [560, 732] on select "30 строк 50 строк 100 строк" at bounding box center [611, 748] width 104 height 32
click at [535, 652] on p "[EMAIL_ADDRESS][DOMAIN_NAME]" at bounding box center [584, 655] width 187 height 14
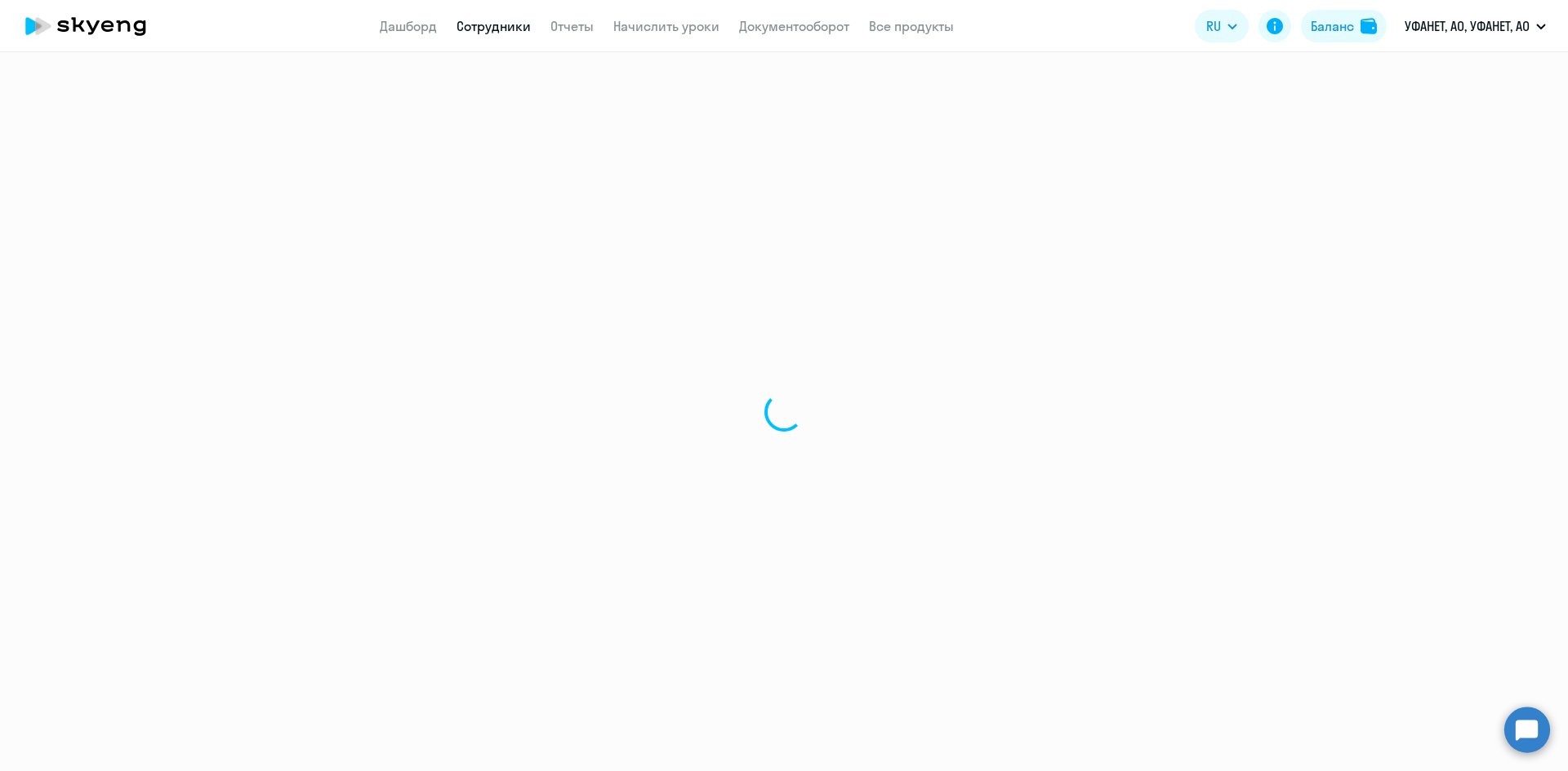
select select "english"
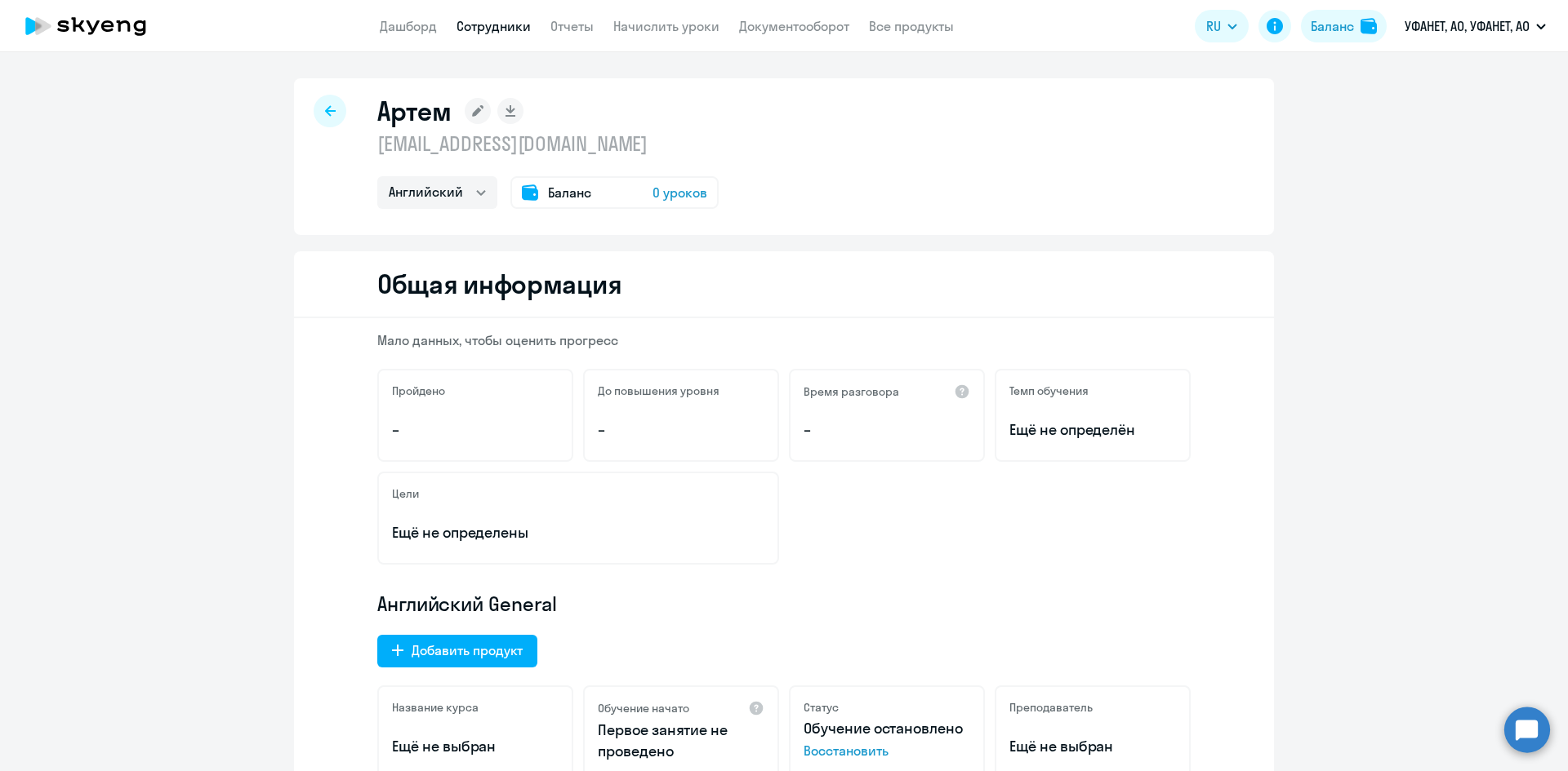
click at [325, 114] on icon at bounding box center [331, 111] width 11 height 12
select select "30"
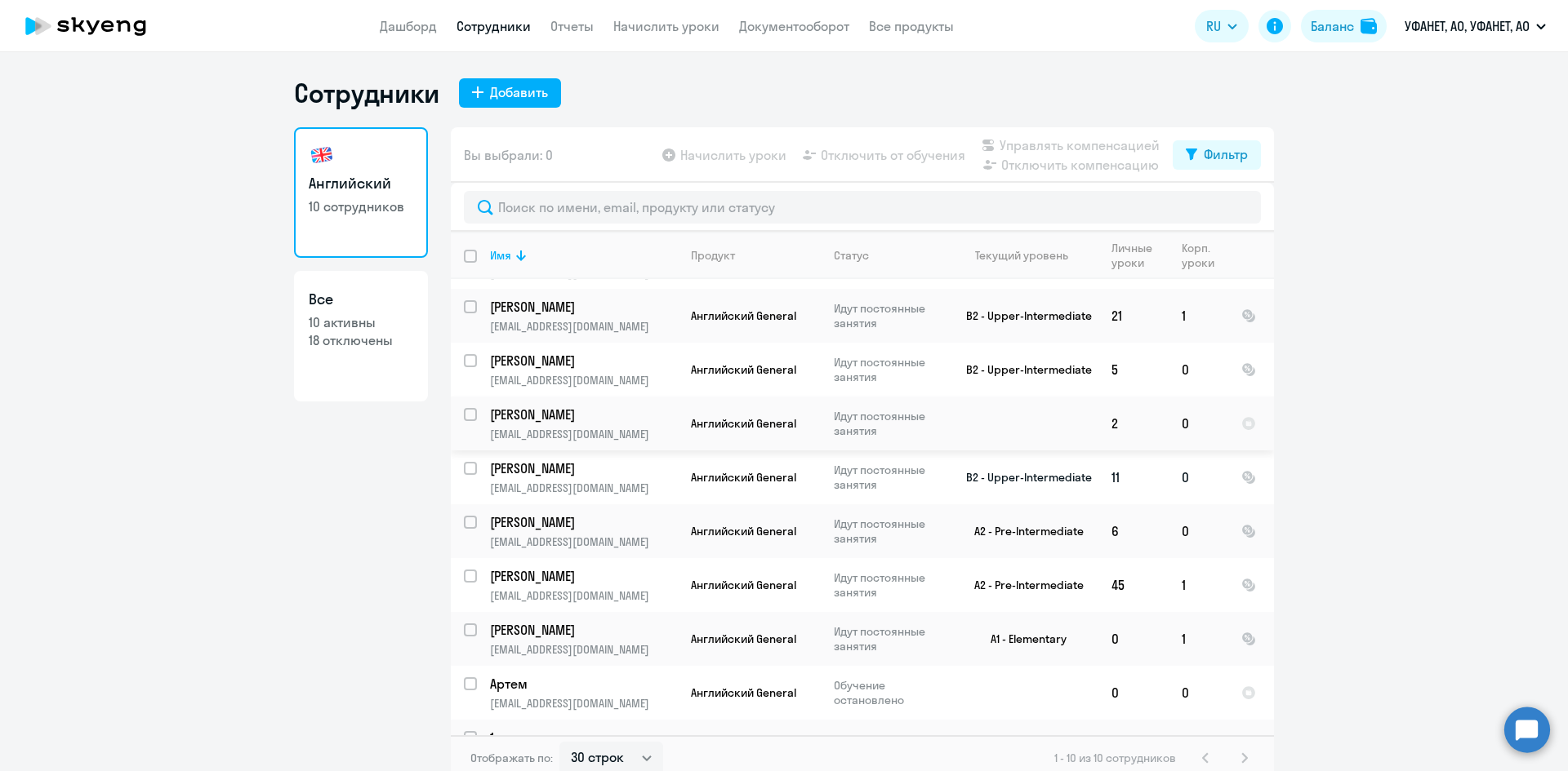
scroll to position [83, 0]
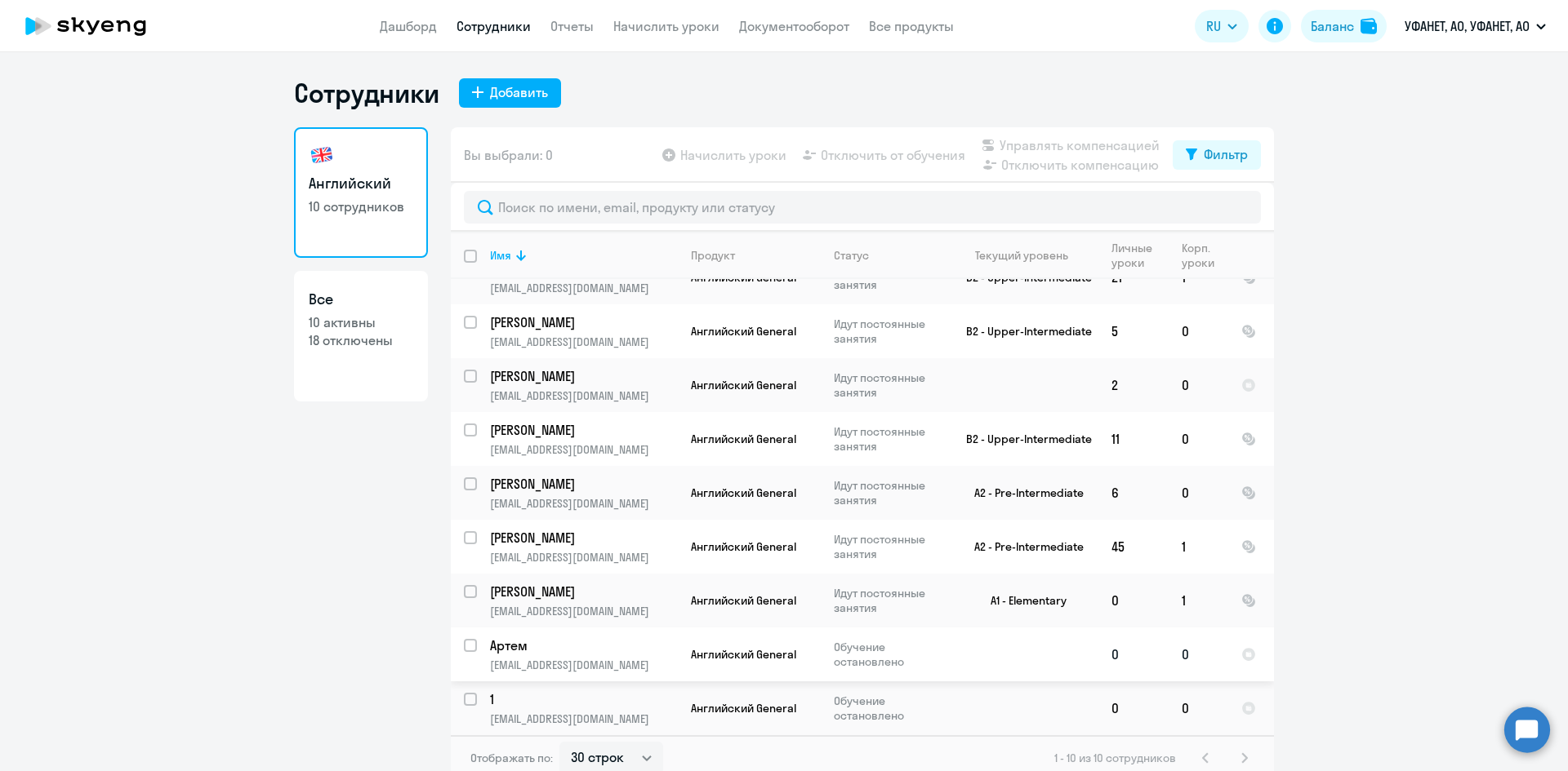
click at [859, 655] on p "Обучение остановлено" at bounding box center [889, 654] width 112 height 30
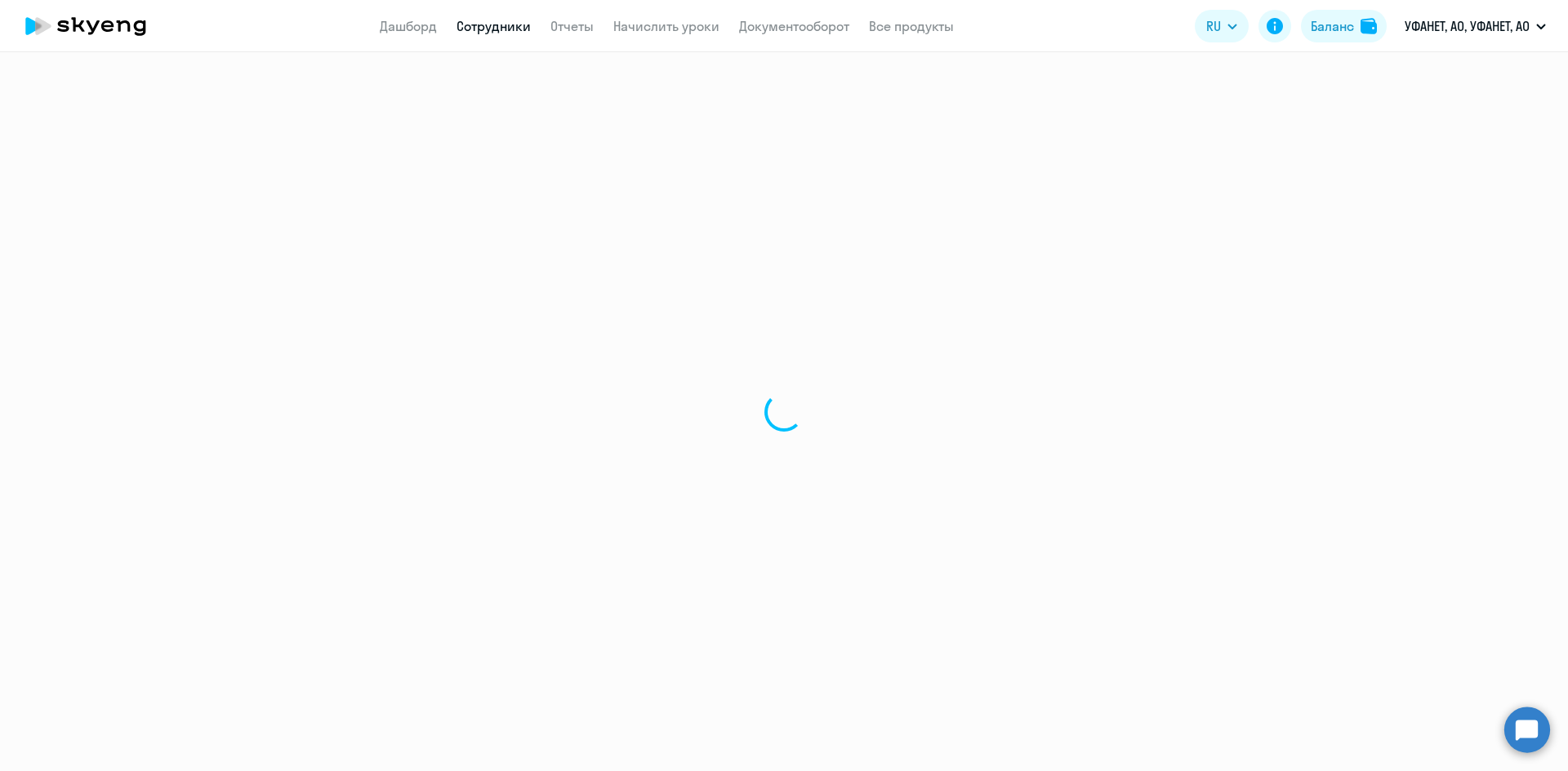
select select "english"
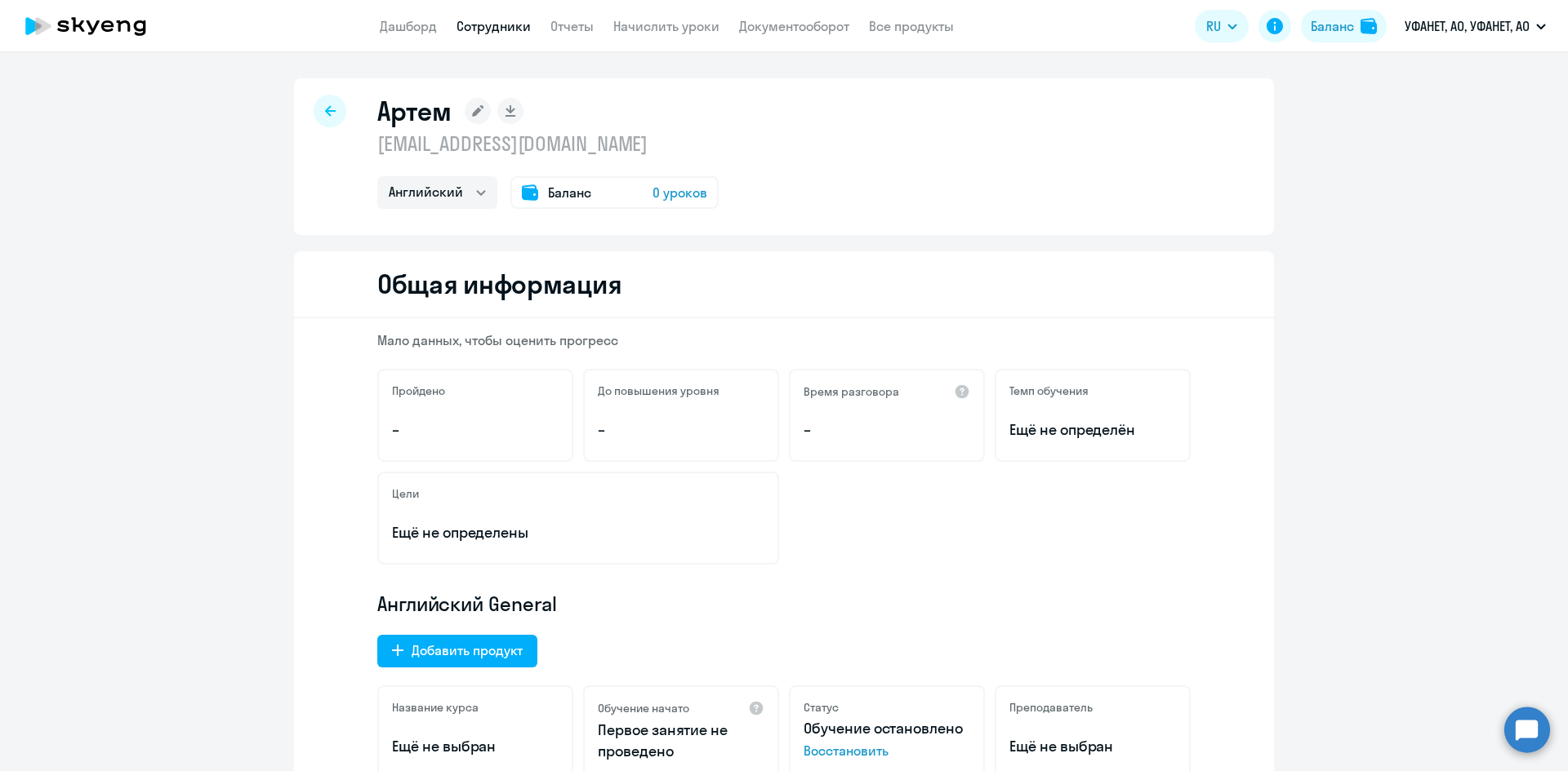
click at [325, 106] on icon at bounding box center [331, 111] width 11 height 12
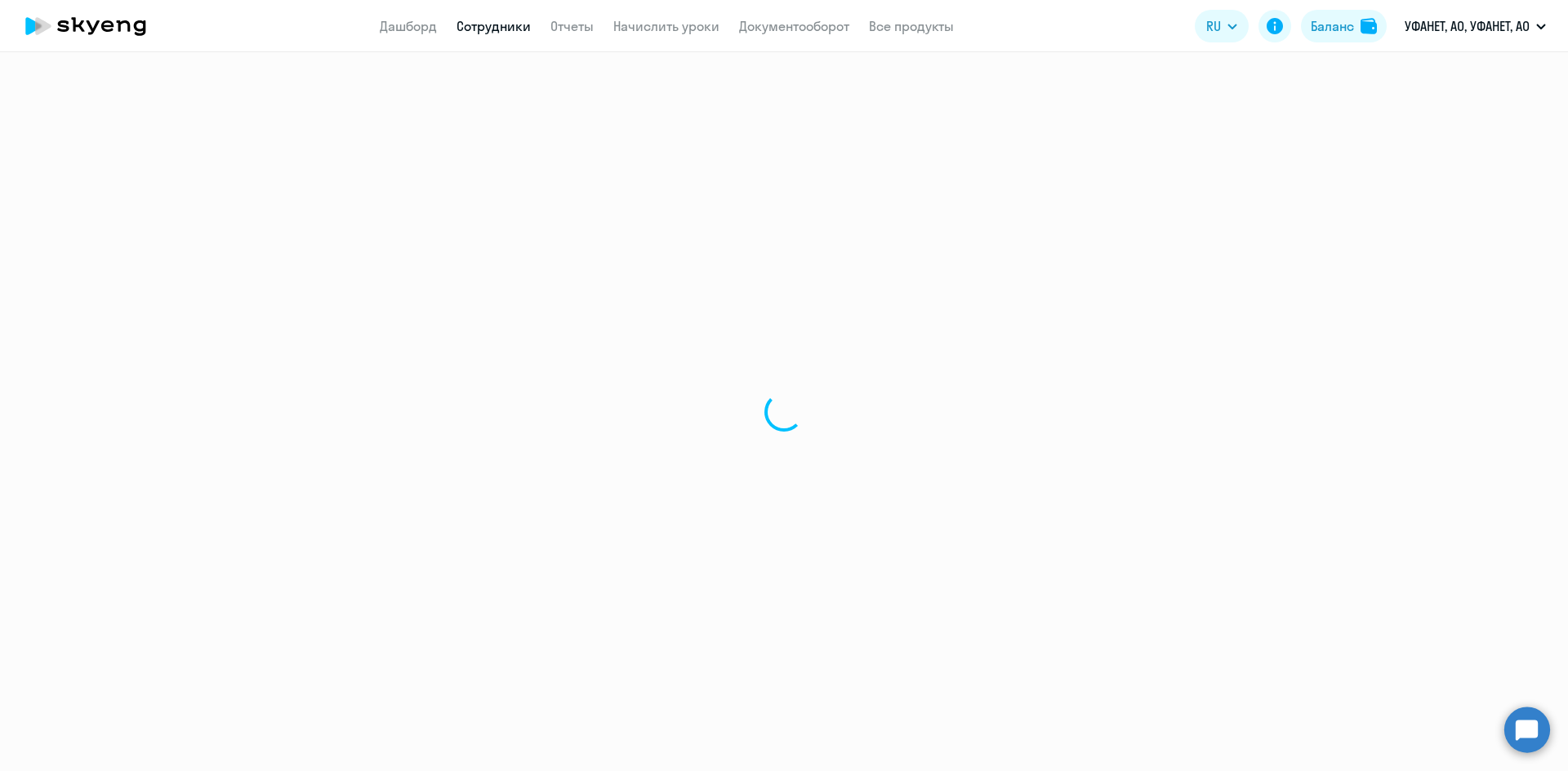
select select "30"
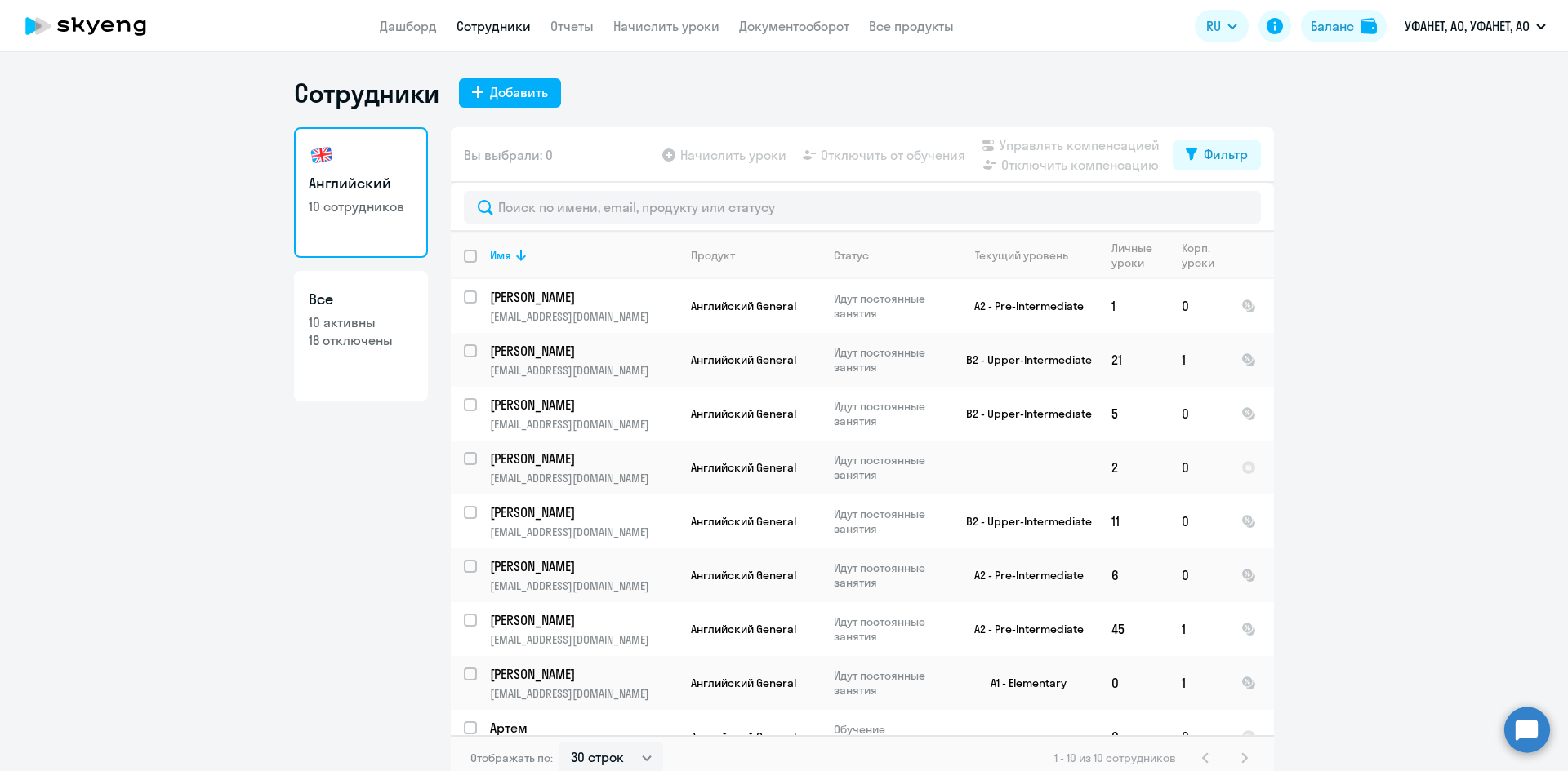
click at [1035, 146] on app-table-action-button "Управлять компенсацией" at bounding box center [1069, 145] width 181 height 20
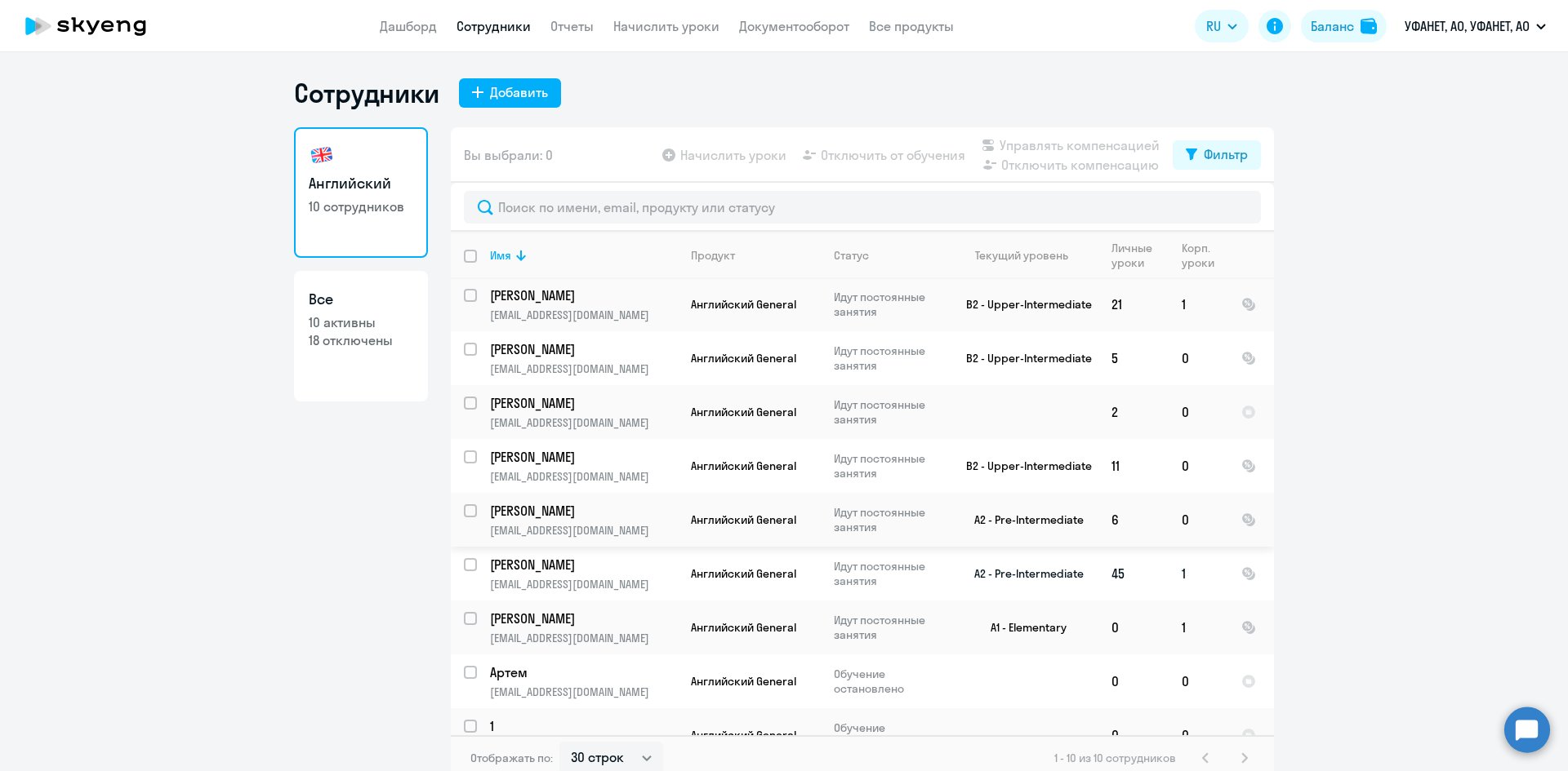
scroll to position [83, 0]
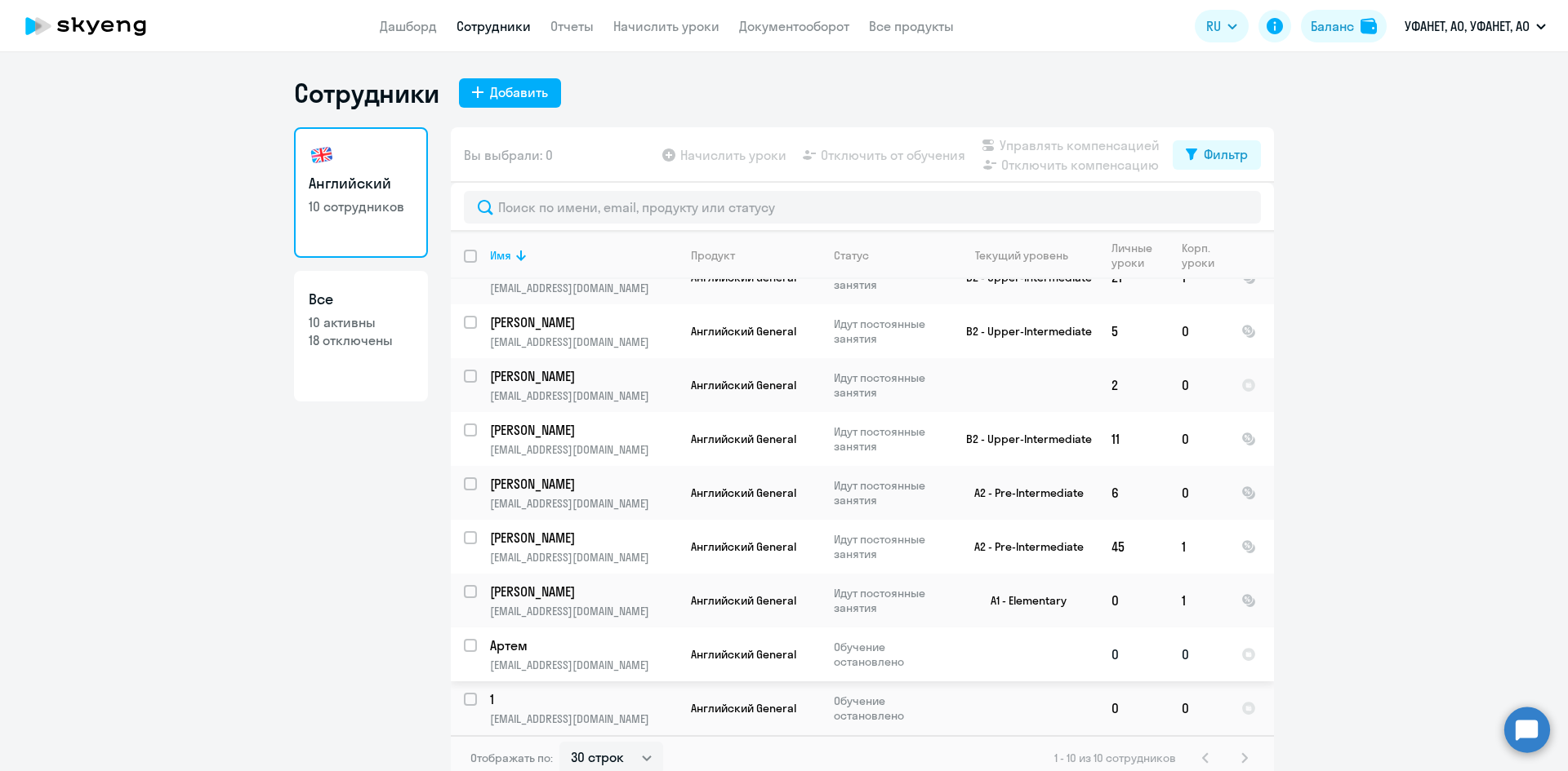
click at [467, 644] on input "select row 7750865" at bounding box center [480, 656] width 32 height 32
checkbox input "true"
click at [1080, 140] on span "Управлять компенсацией" at bounding box center [1080, 145] width 160 height 20
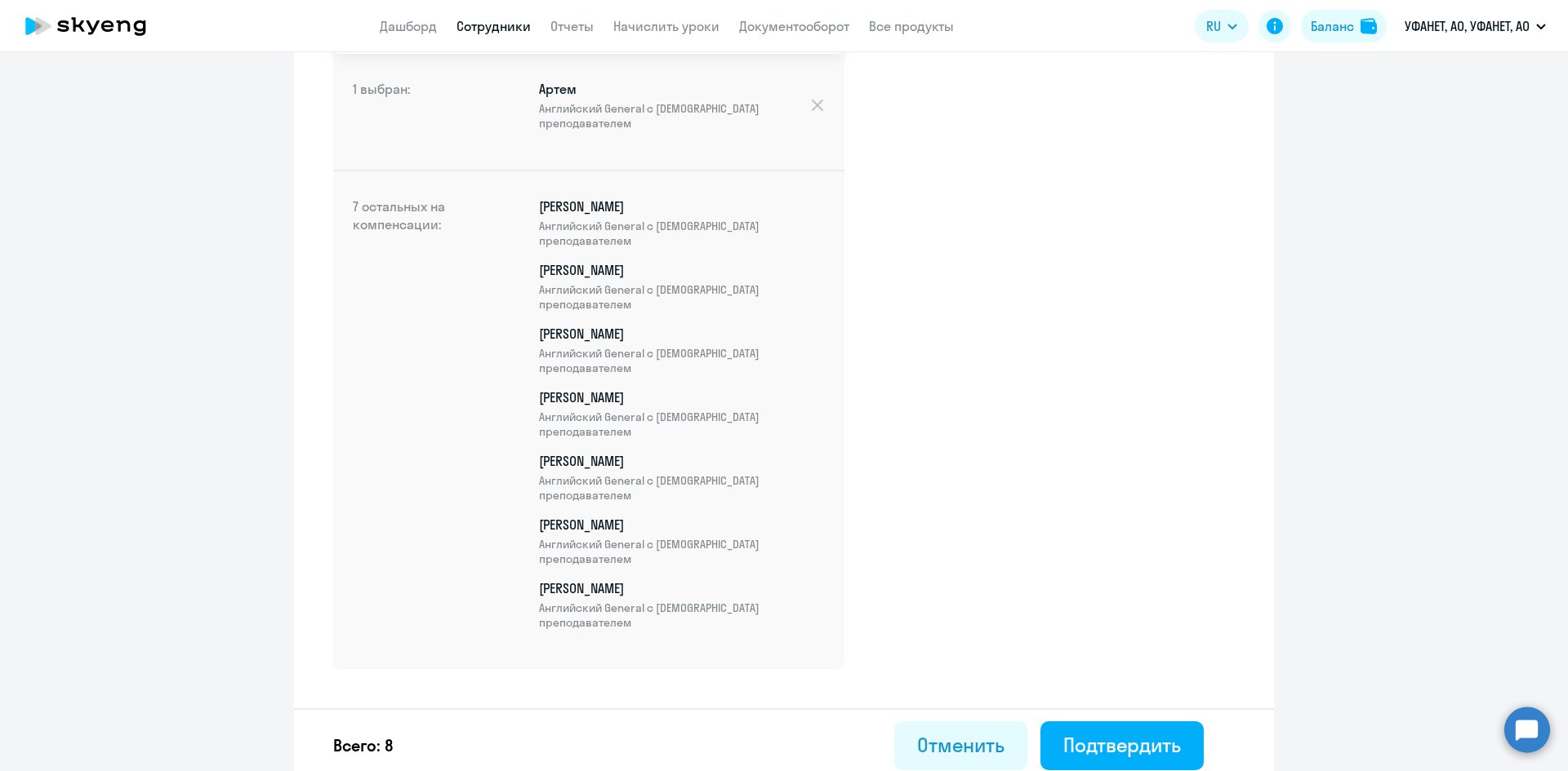
scroll to position [362, 0]
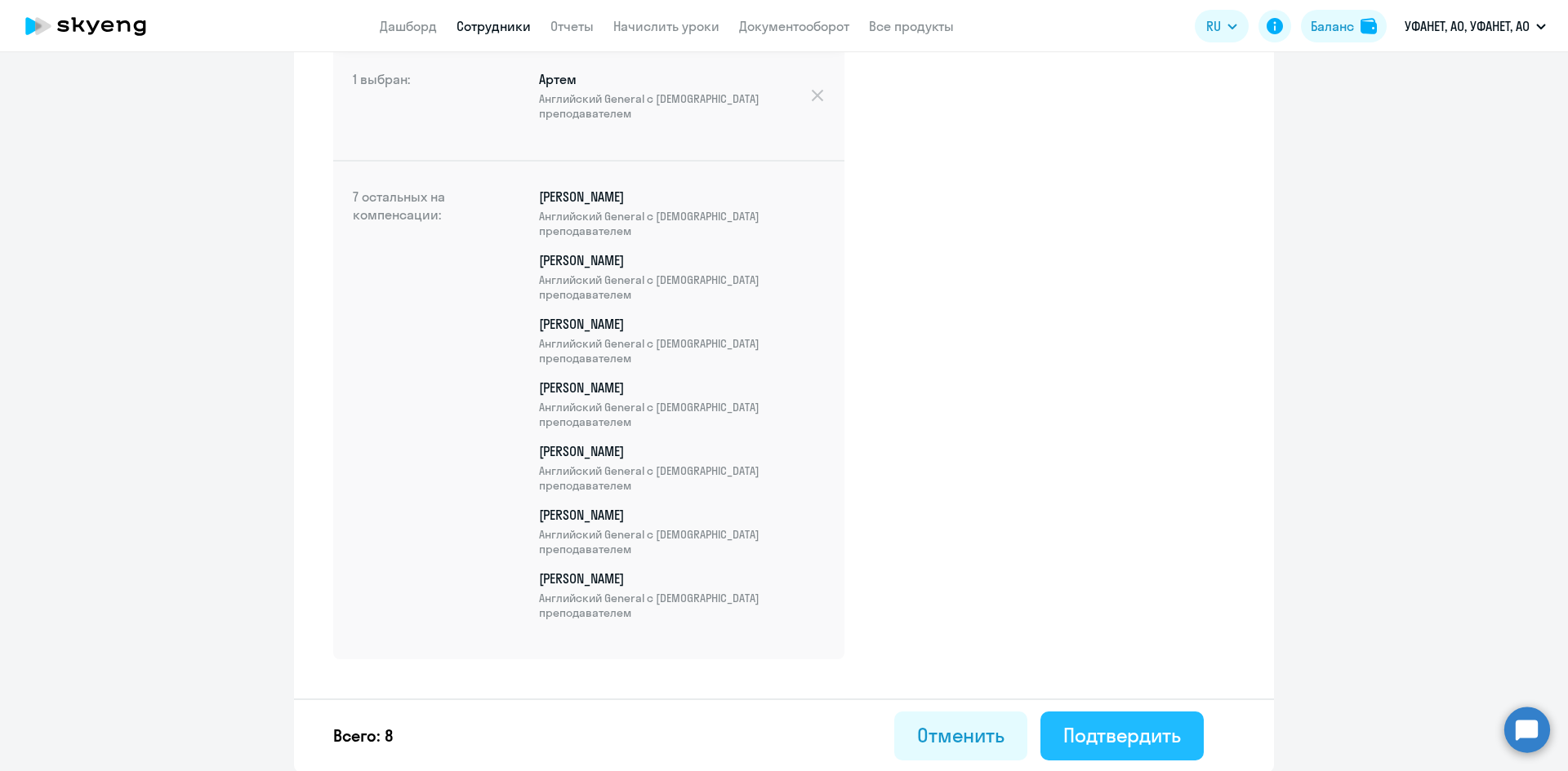
click at [1130, 725] on div "Подтвердить" at bounding box center [1122, 735] width 117 height 26
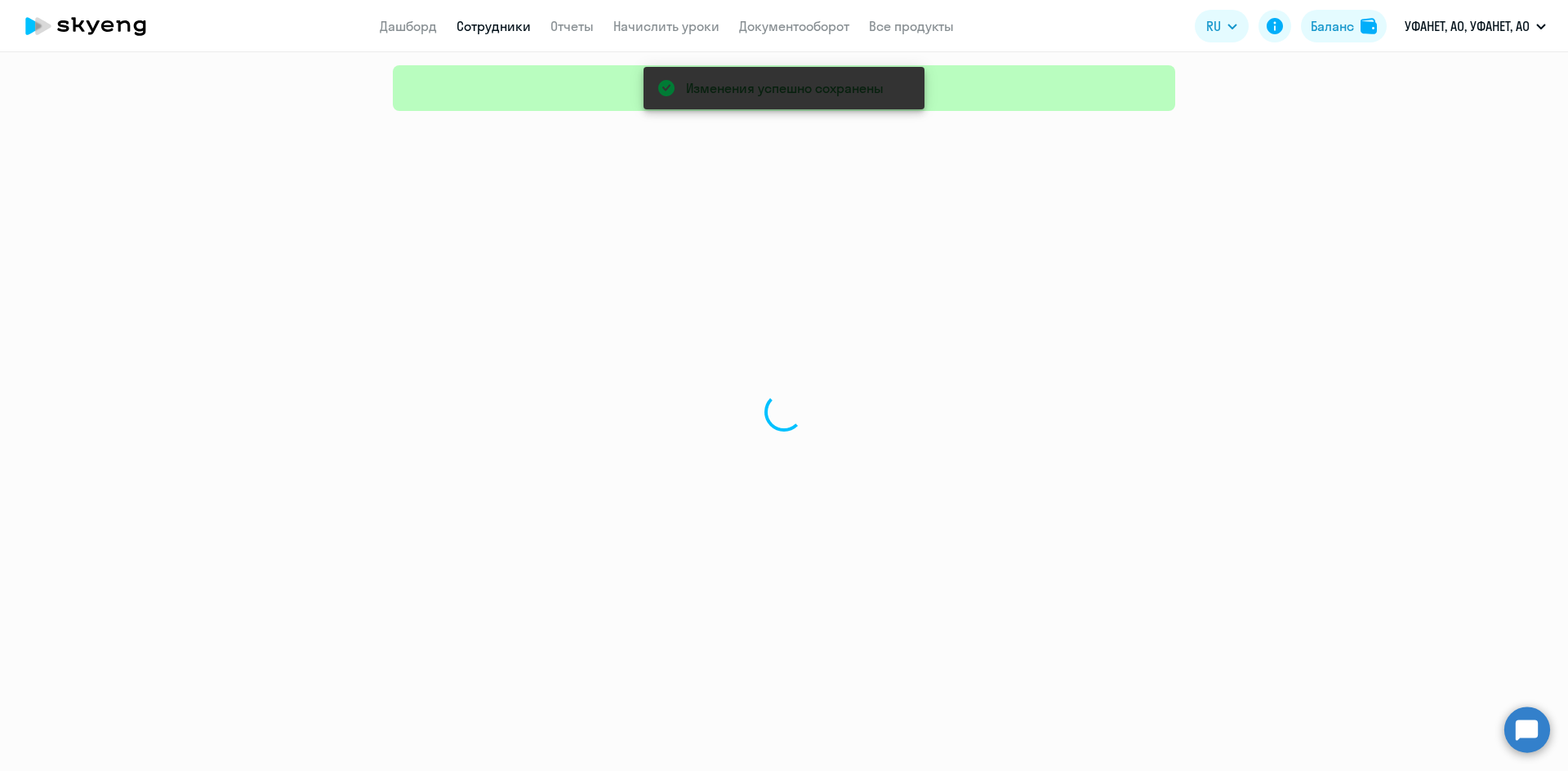
select select "30"
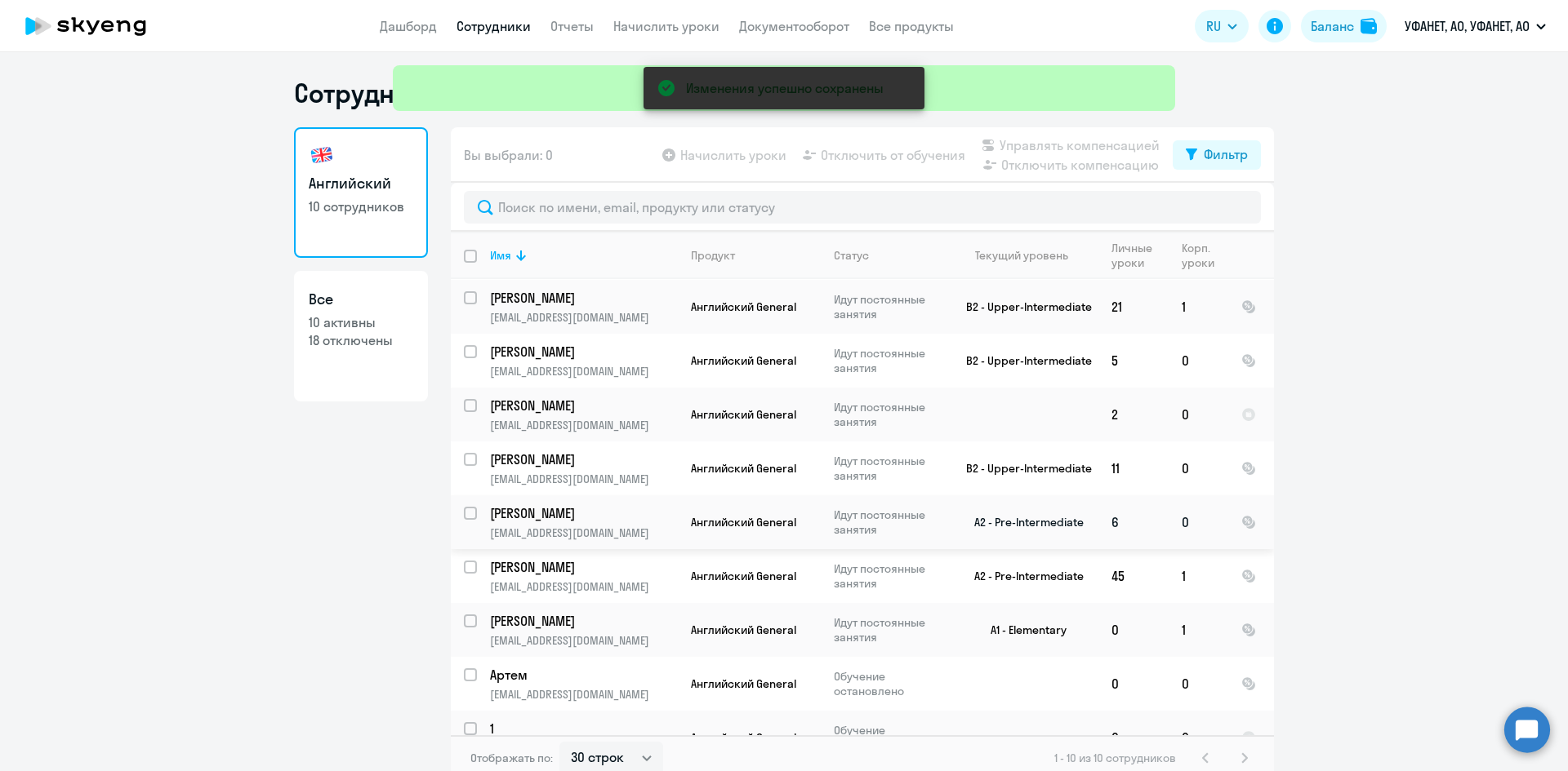
scroll to position [83, 0]
